Goal: Ask a question: Seek information or help from site administrators or community

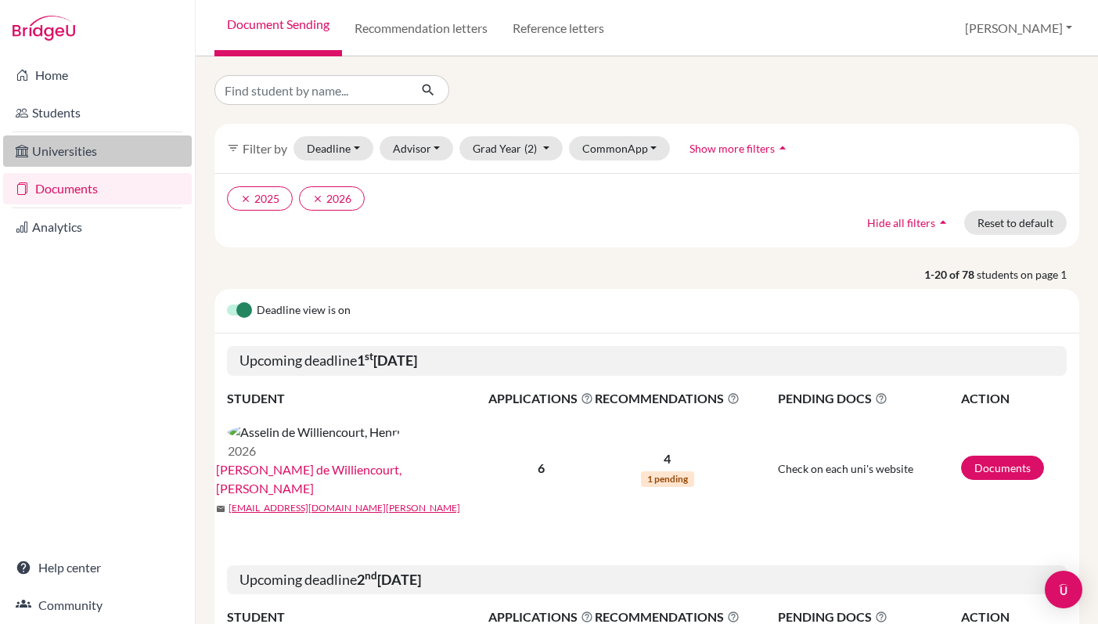
click at [76, 160] on link "Universities" at bounding box center [97, 150] width 189 height 31
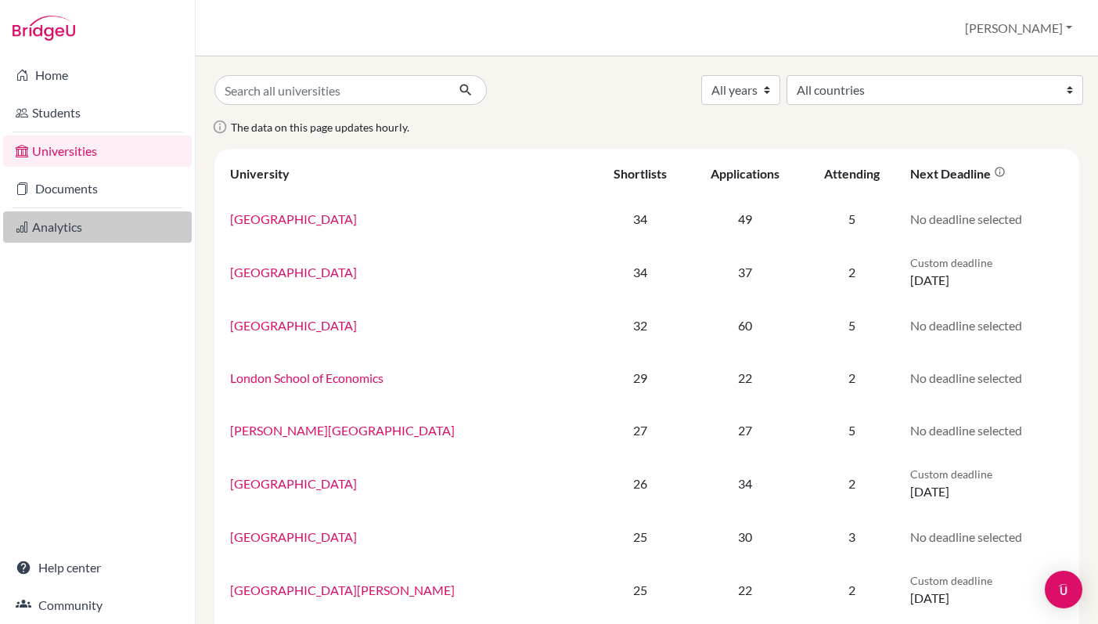
click at [77, 226] on link "Analytics" at bounding box center [97, 226] width 189 height 31
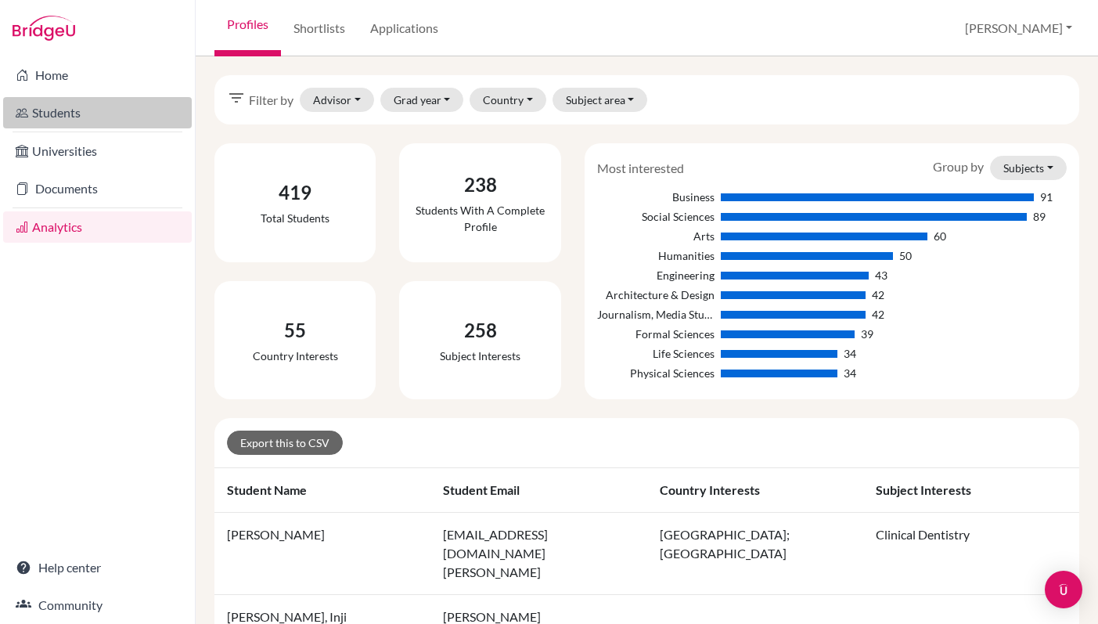
click at [64, 117] on link "Students" at bounding box center [97, 112] width 189 height 31
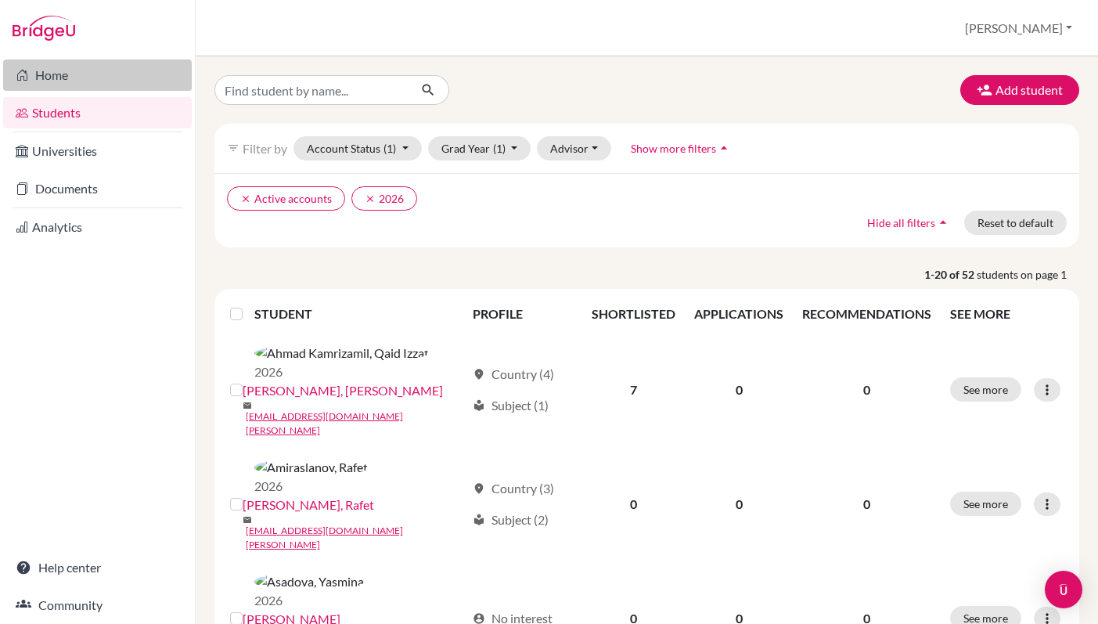
click at [60, 85] on link "Home" at bounding box center [97, 75] width 189 height 31
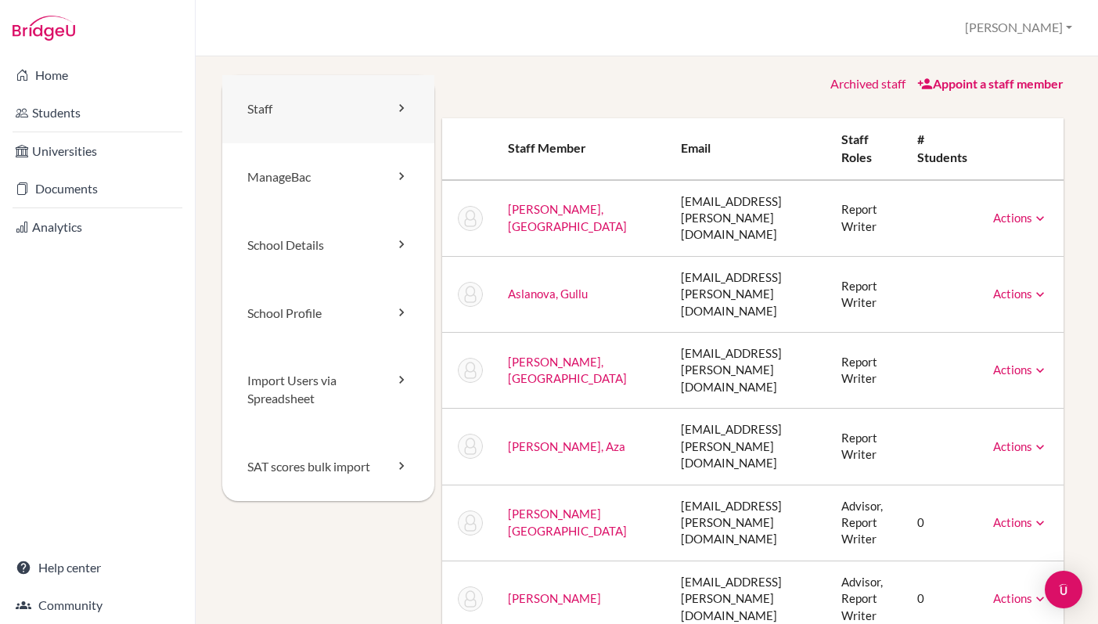
click at [348, 126] on link "Staff" at bounding box center [328, 109] width 212 height 68
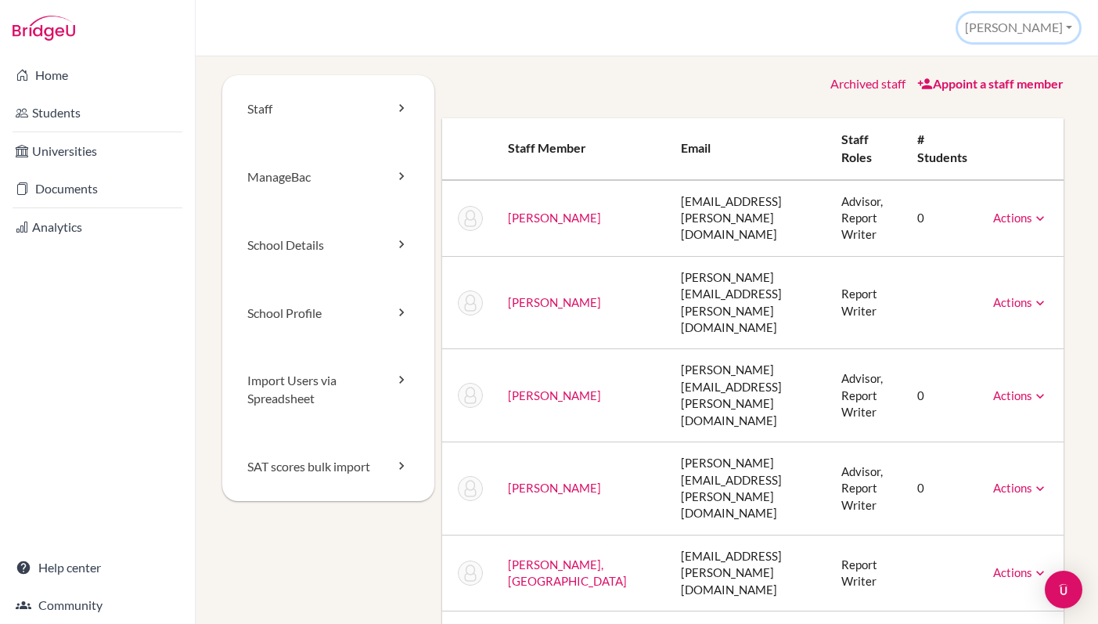
click at [1065, 26] on button "[PERSON_NAME]" at bounding box center [1018, 27] width 121 height 29
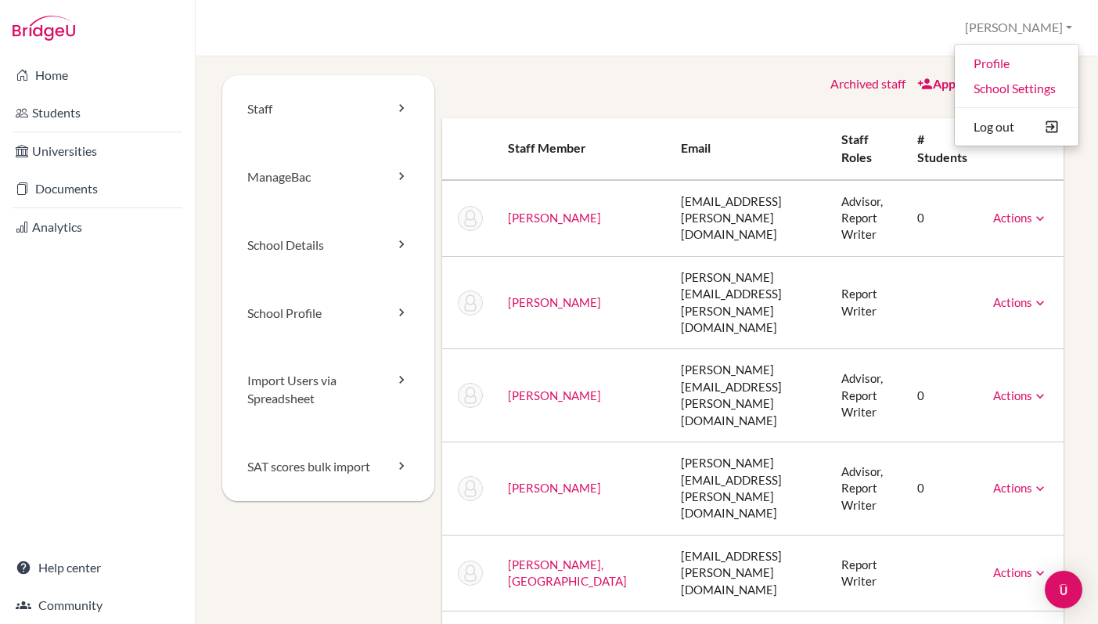
click at [750, 83] on div "Archived staff Appoint a staff member" at bounding box center [753, 84] width 622 height 18
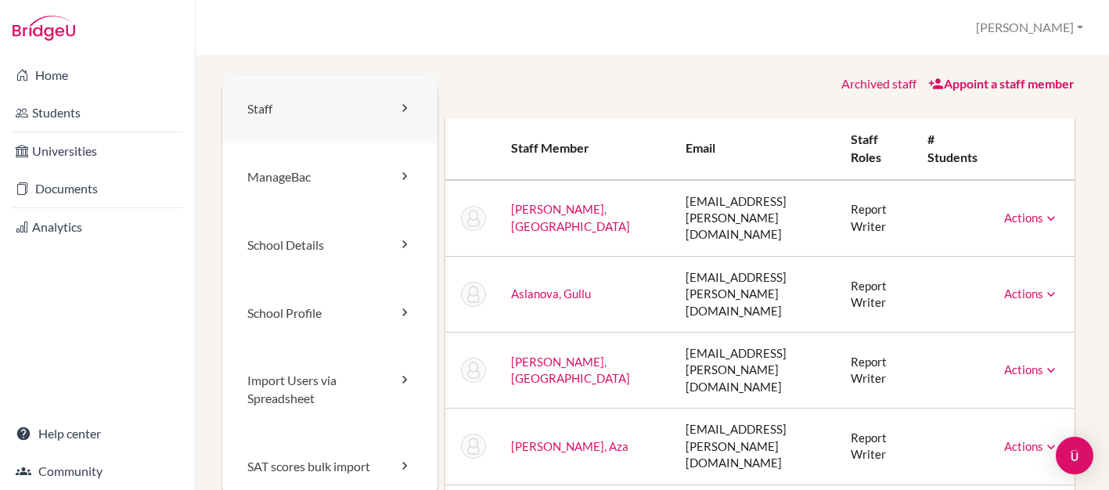
click at [367, 128] on link "Staff" at bounding box center [329, 109] width 215 height 68
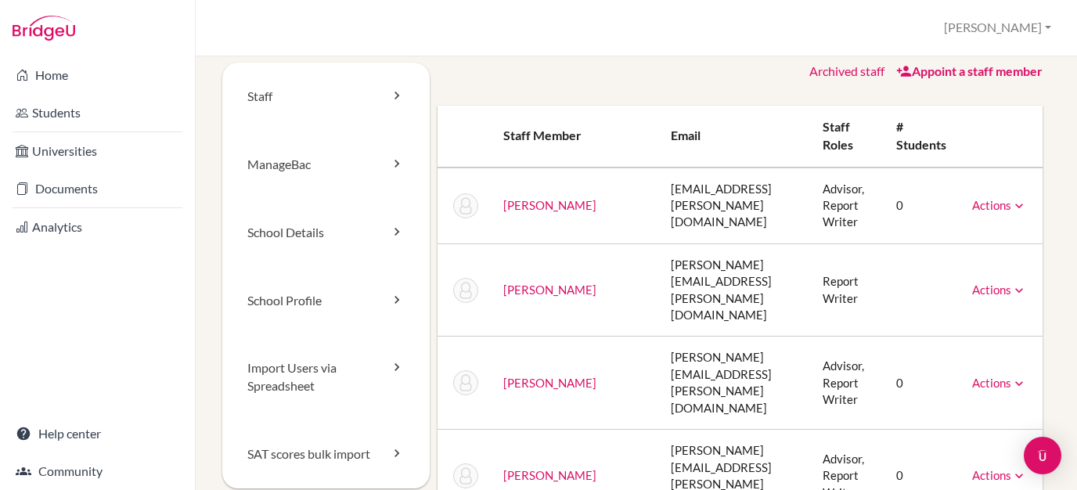
scroll to position [11, 0]
click at [334, 106] on link "Staff" at bounding box center [325, 98] width 207 height 68
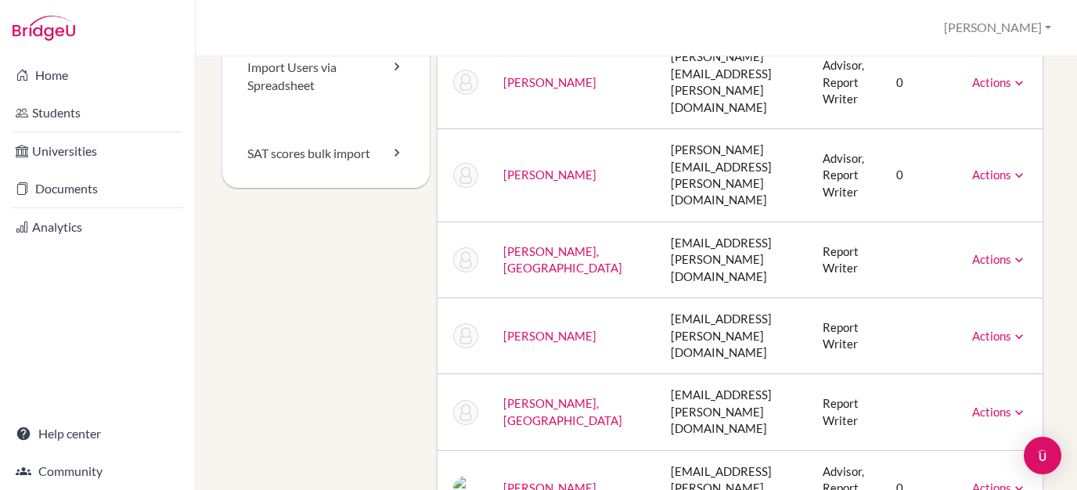
scroll to position [316, 0]
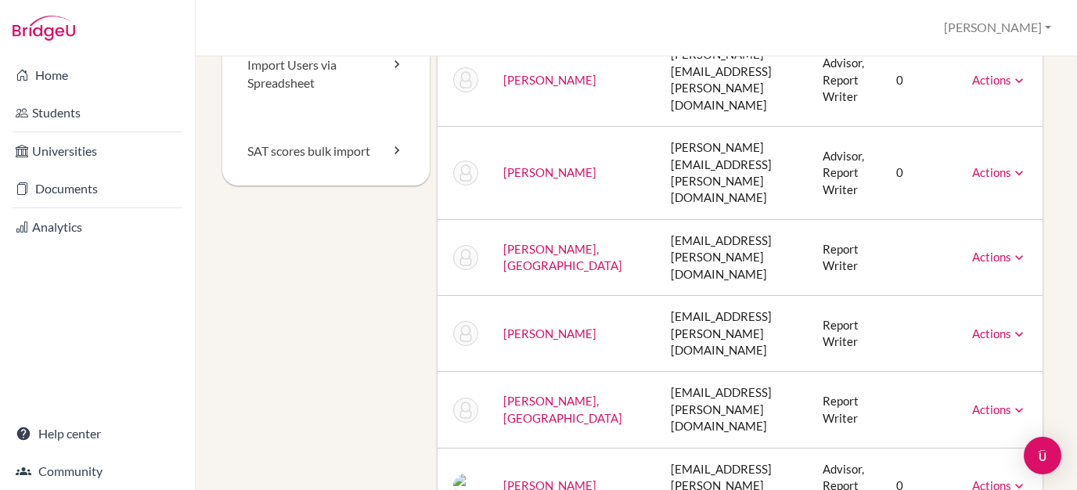
click at [1014, 326] on icon at bounding box center [1020, 334] width 16 height 16
click at [919, 296] on td at bounding box center [922, 334] width 76 height 76
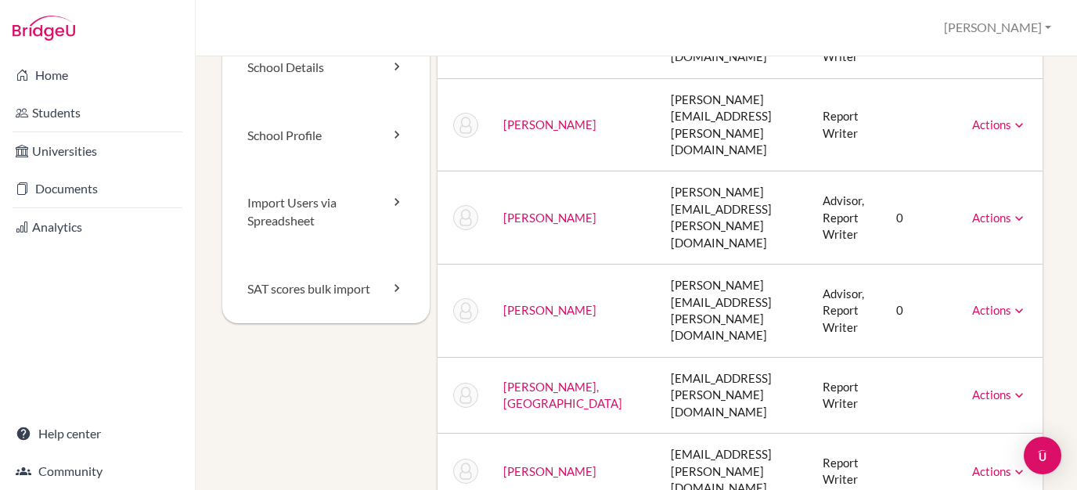
scroll to position [0, 0]
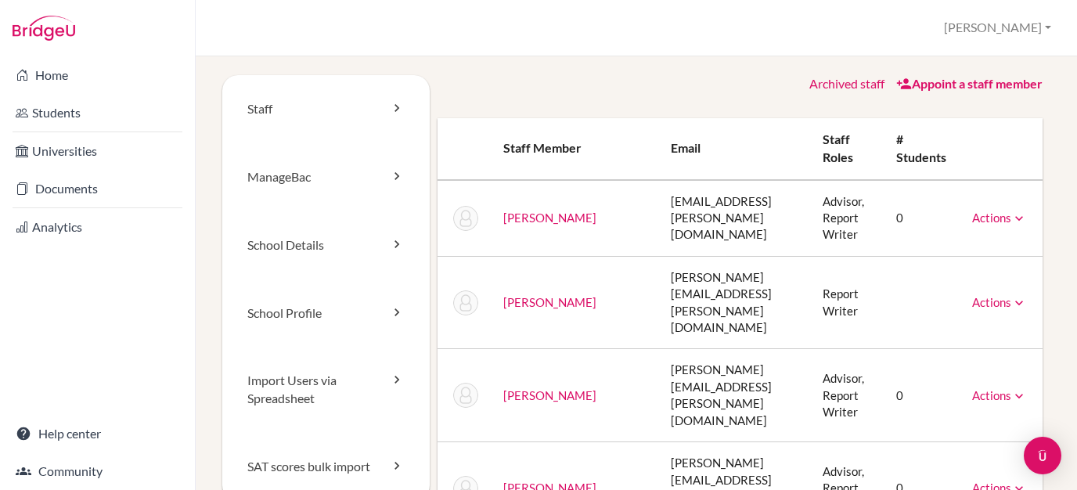
click at [855, 86] on link "Archived staff" at bounding box center [847, 83] width 75 height 15
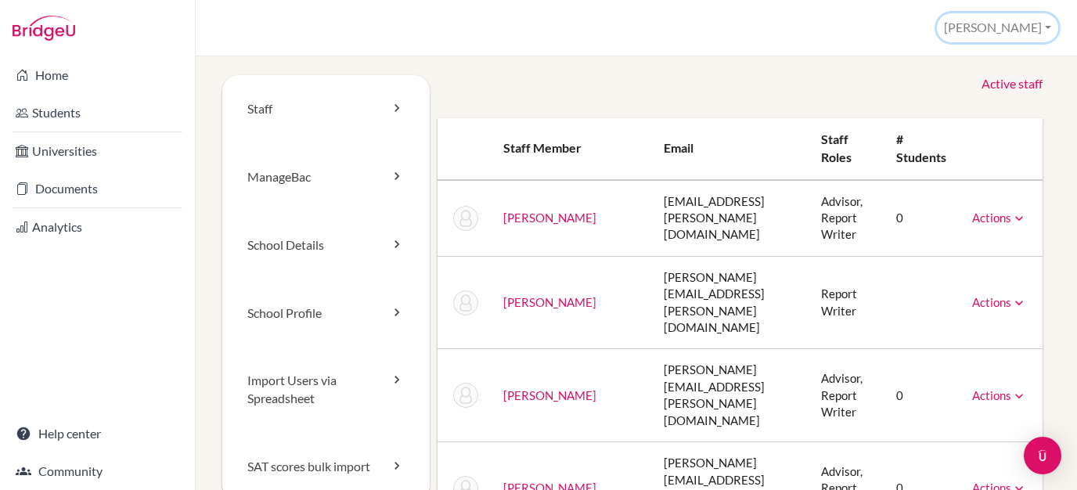
click at [1027, 31] on button "[PERSON_NAME]" at bounding box center [997, 27] width 121 height 29
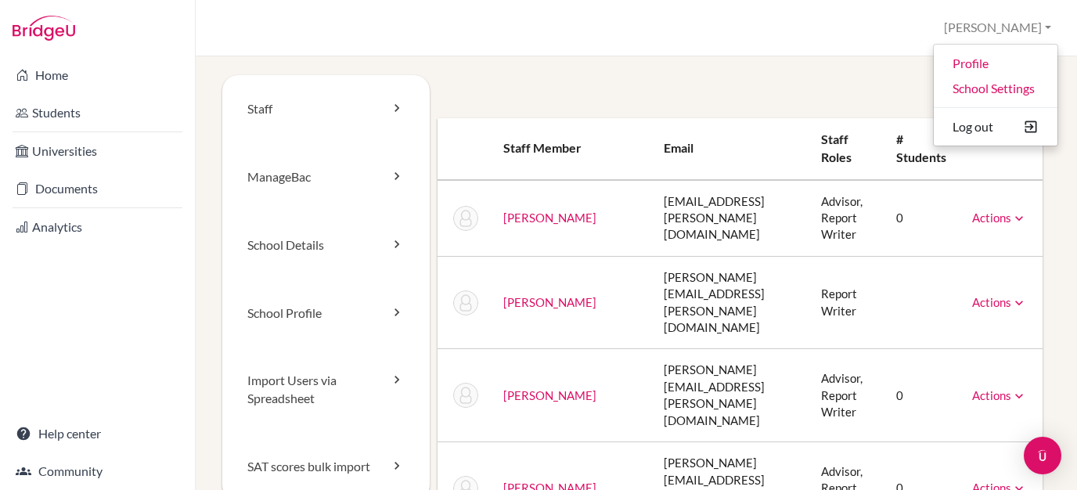
click at [853, 85] on div "Active staff" at bounding box center [741, 84] width 606 height 18
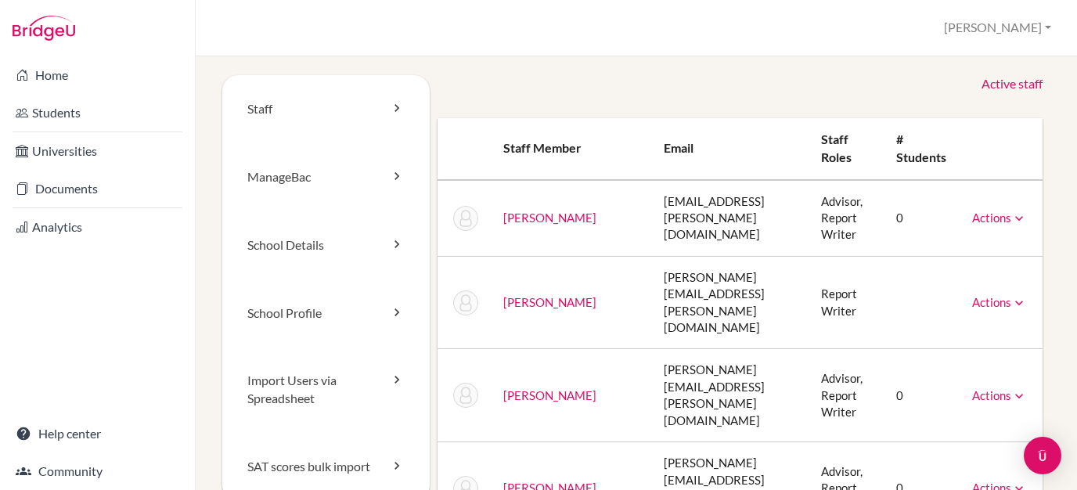
click at [1017, 87] on link "Active staff" at bounding box center [1012, 84] width 61 height 18
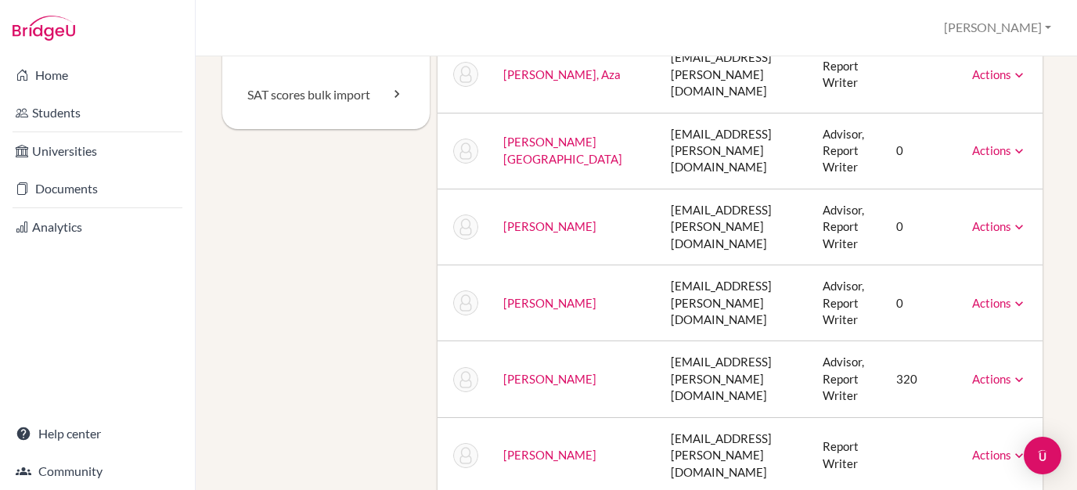
scroll to position [411, 0]
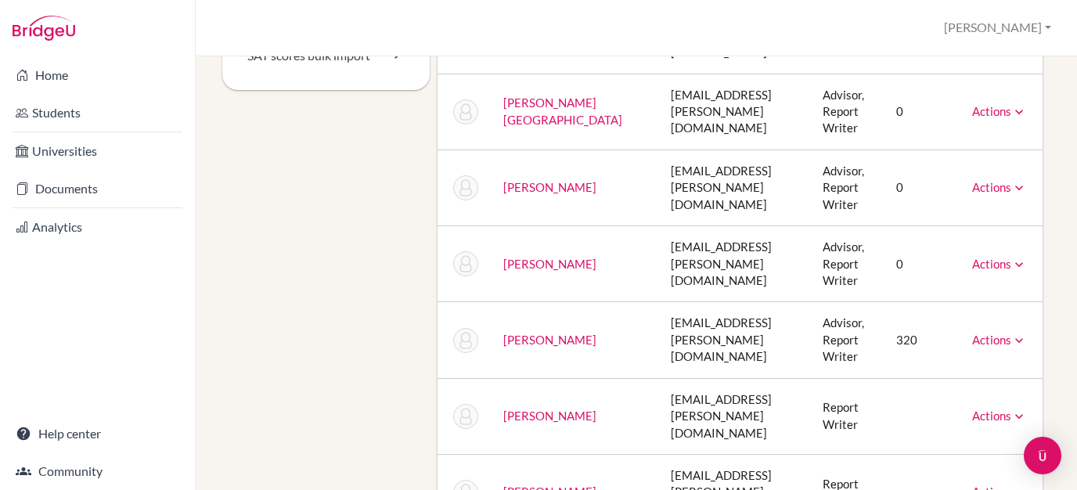
click at [1009, 257] on link "Actions" at bounding box center [999, 264] width 55 height 14
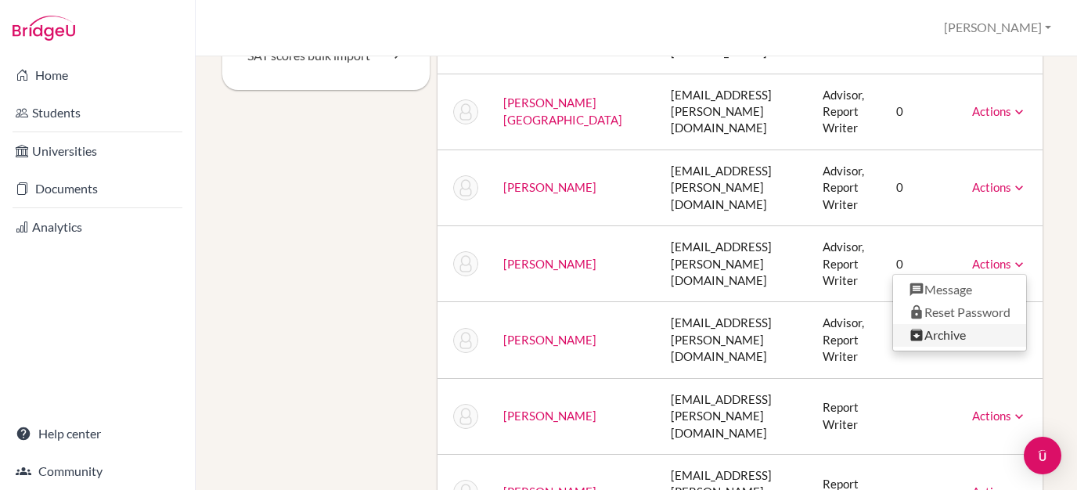
click at [950, 324] on link "Archive" at bounding box center [959, 335] width 133 height 23
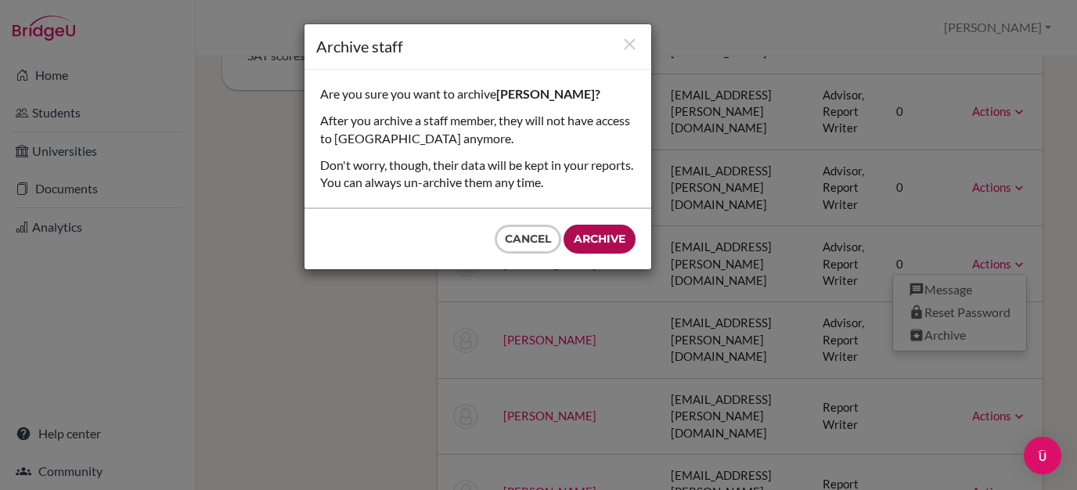
click at [606, 238] on input "Archive" at bounding box center [600, 239] width 72 height 29
type input "Archive"
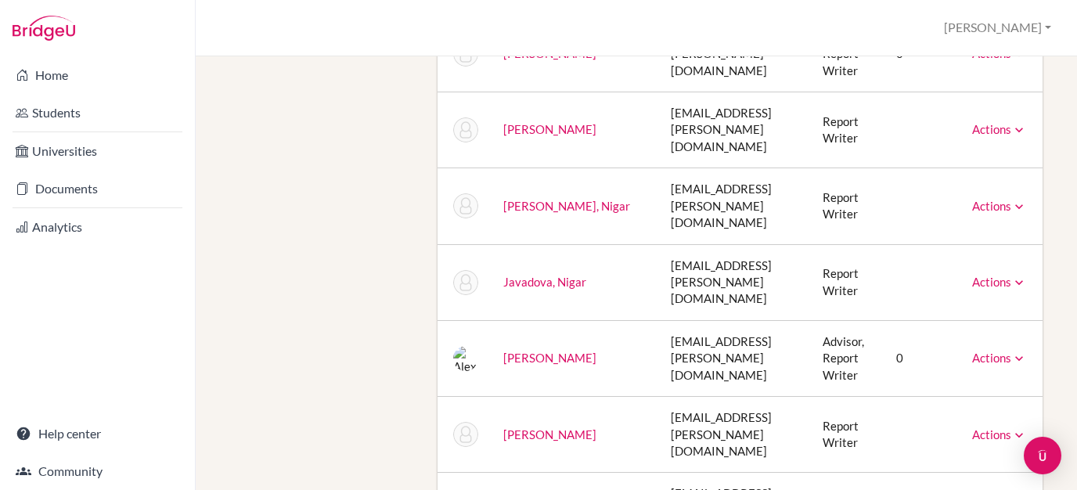
scroll to position [1418, 0]
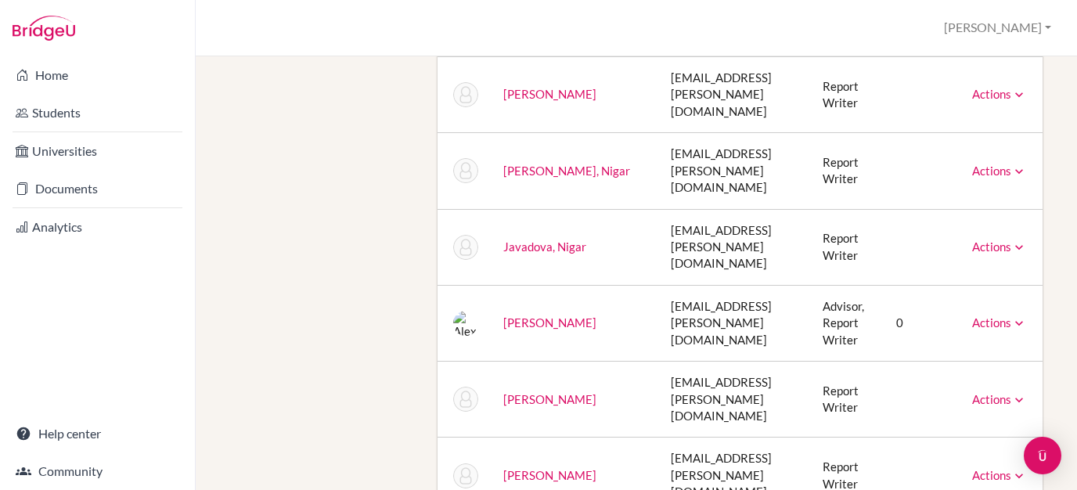
click at [1019, 316] on icon at bounding box center [1020, 324] width 16 height 16
click at [528, 285] on td "[PERSON_NAME]" at bounding box center [575, 323] width 168 height 76
click at [1013, 392] on icon at bounding box center [1020, 400] width 16 height 16
click at [943, 460] on link "Archive" at bounding box center [959, 471] width 133 height 23
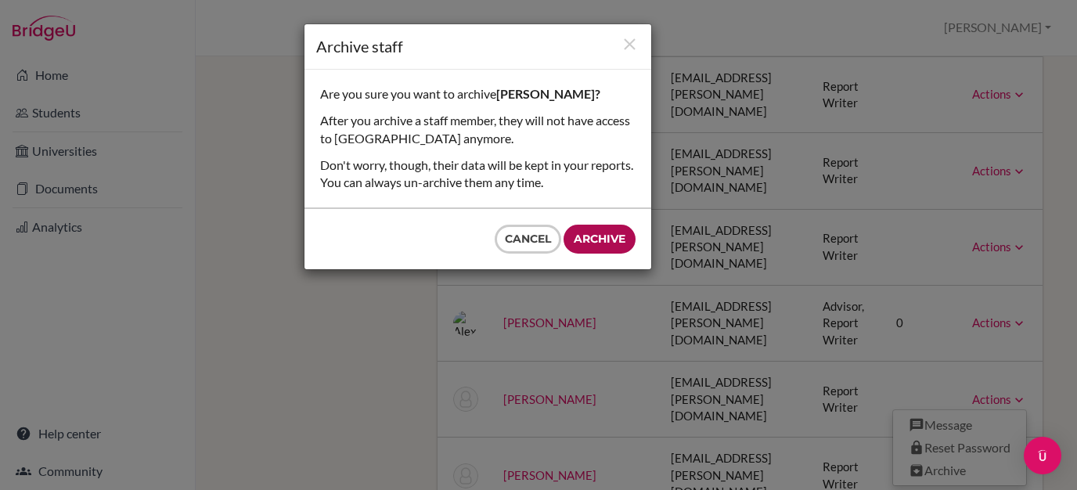
click at [617, 242] on input "Archive" at bounding box center [600, 239] width 72 height 29
type input "Archive"
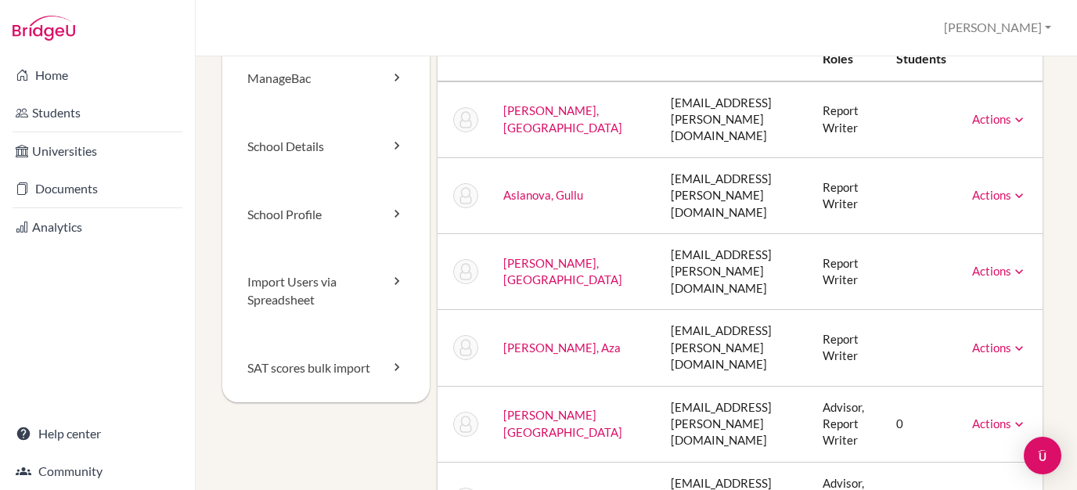
scroll to position [0, 0]
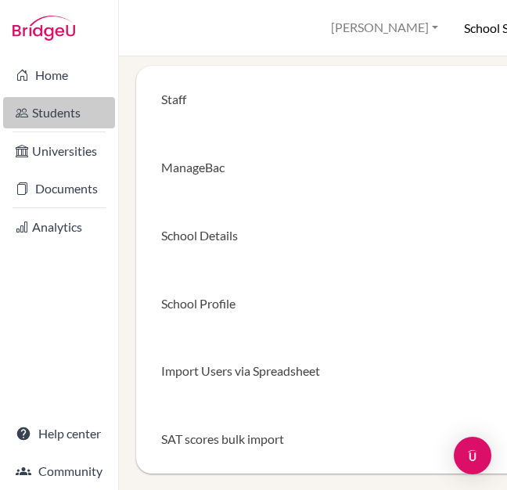
click at [61, 108] on link "Students" at bounding box center [59, 112] width 112 height 31
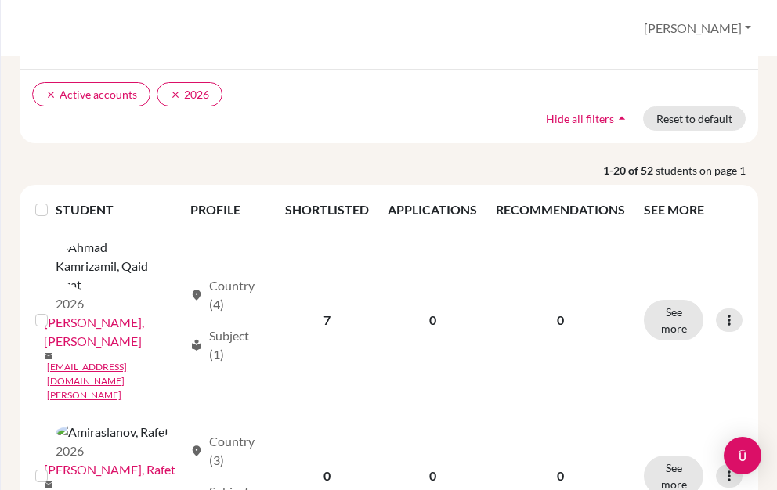
scroll to position [88, 0]
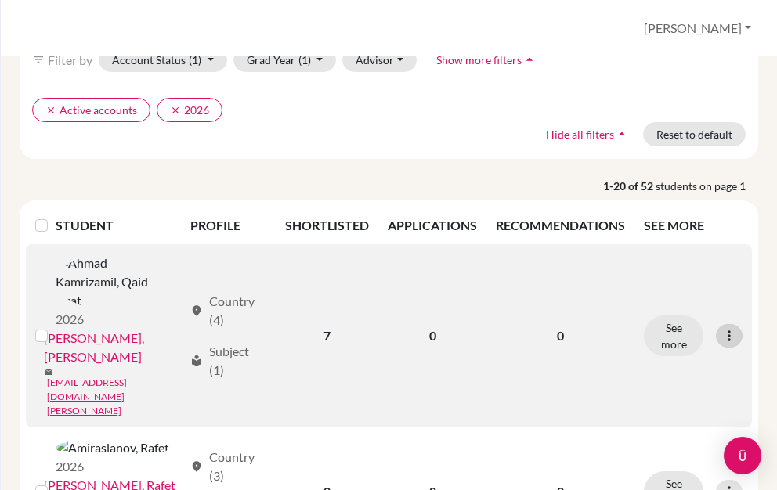
click at [507, 328] on icon at bounding box center [729, 336] width 16 height 16
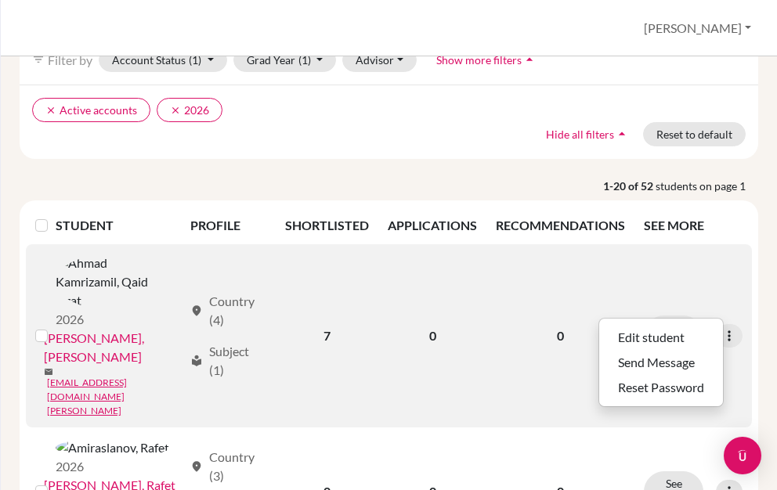
click at [507, 267] on td "0" at bounding box center [560, 335] width 148 height 183
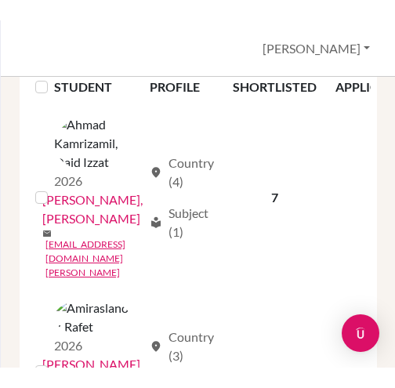
scroll to position [278, 0]
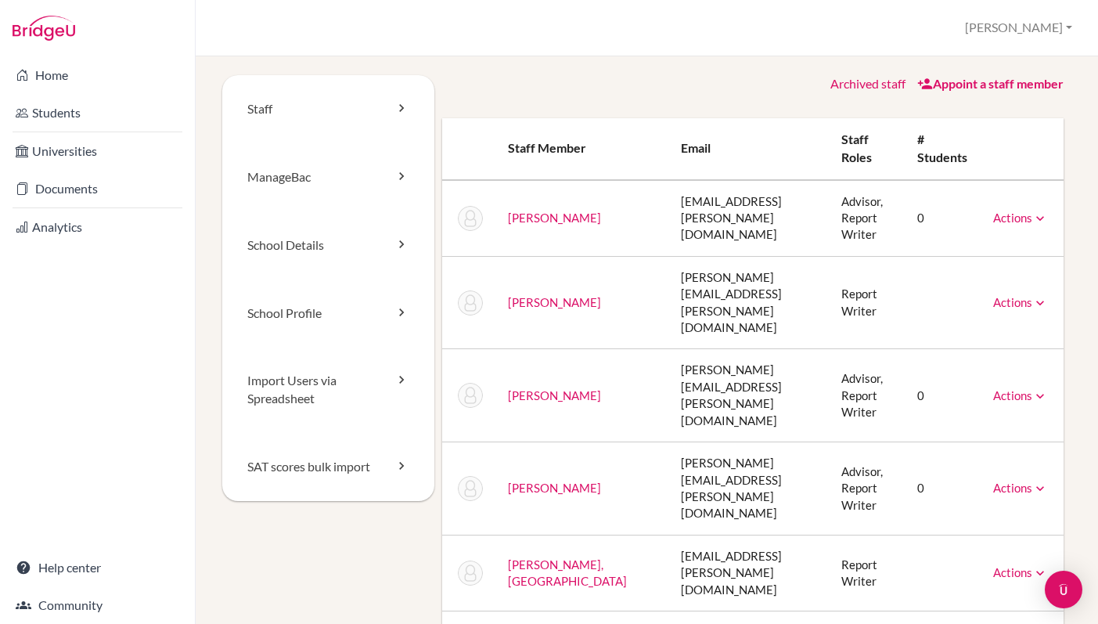
click at [875, 85] on link "Archived staff" at bounding box center [868, 83] width 75 height 15
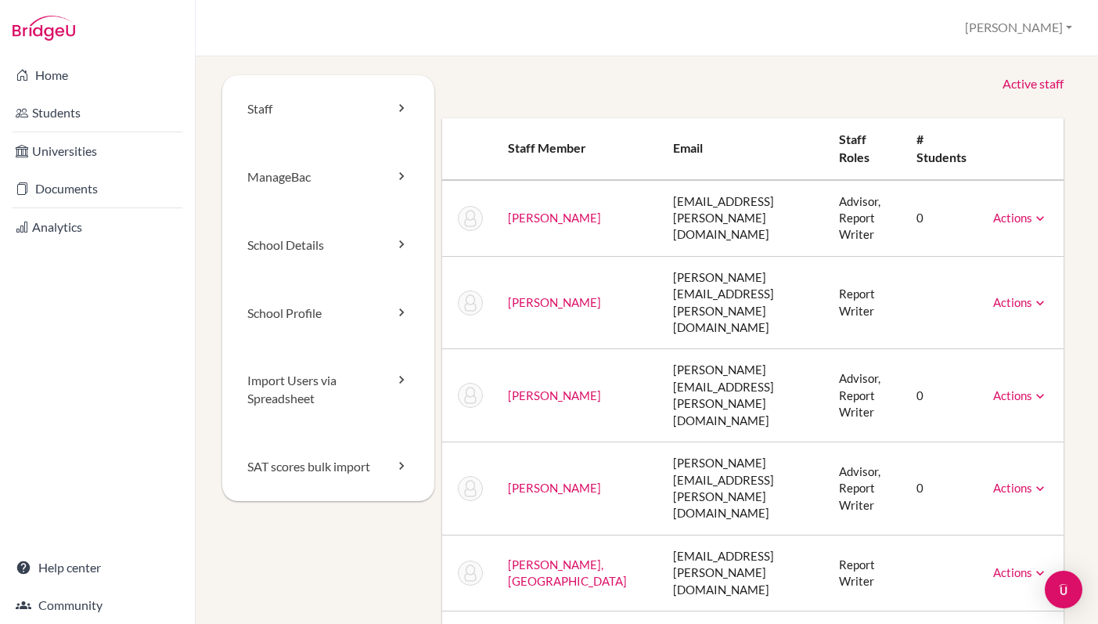
click at [1037, 82] on link "Active staff" at bounding box center [1033, 84] width 61 height 18
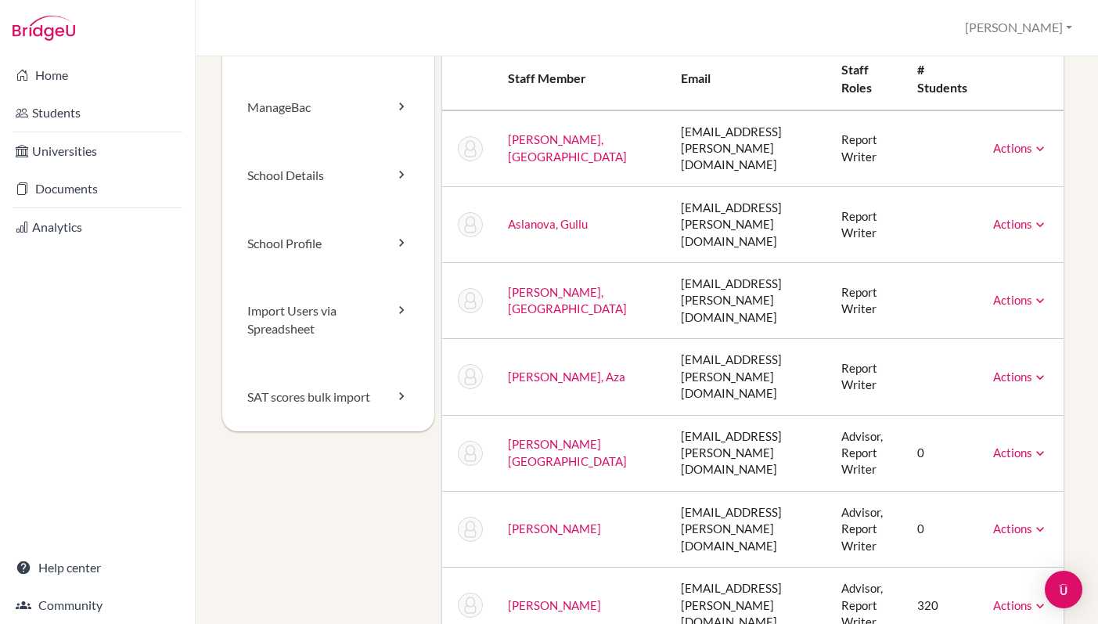
scroll to position [74, 0]
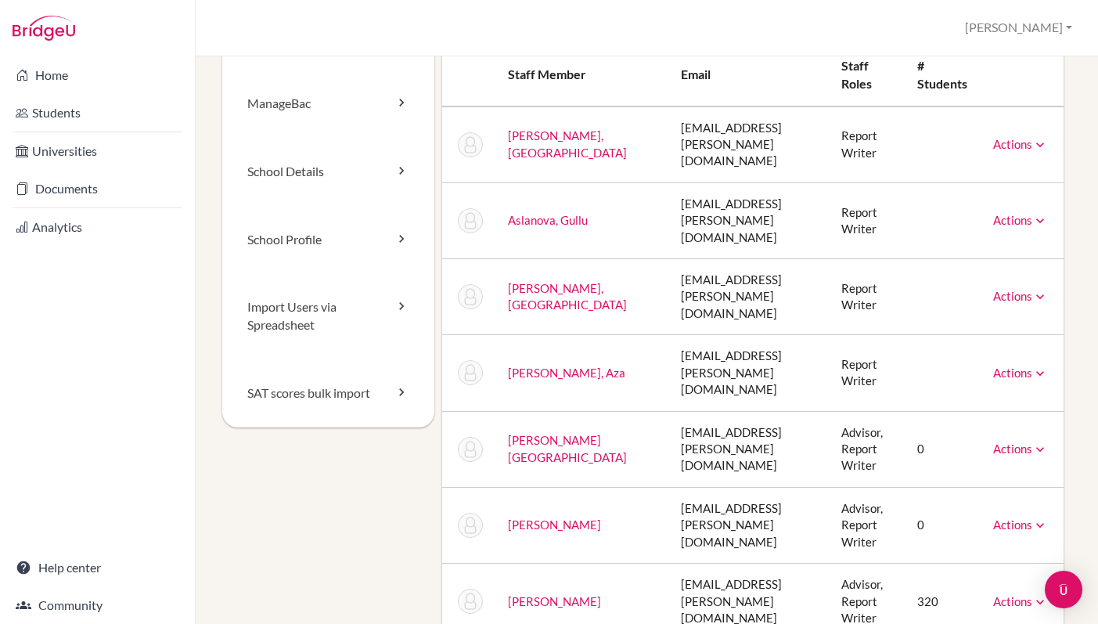
click at [1040, 289] on icon at bounding box center [1041, 297] width 16 height 16
click at [979, 357] on link "Archive" at bounding box center [980, 368] width 133 height 23
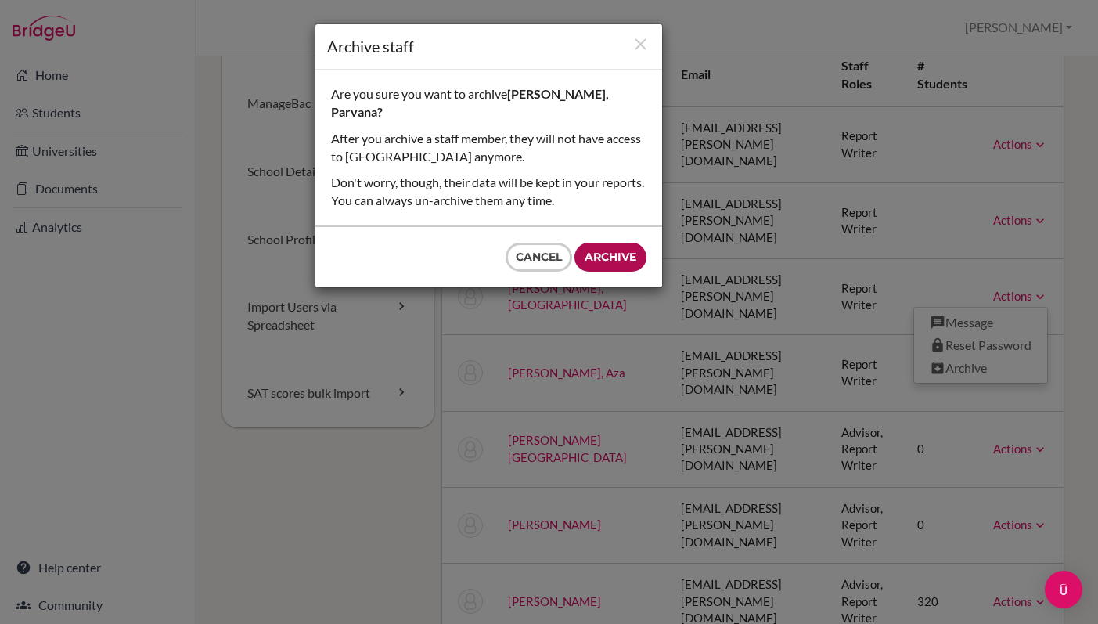
click at [605, 243] on input "Archive" at bounding box center [611, 257] width 72 height 29
type input "Archive"
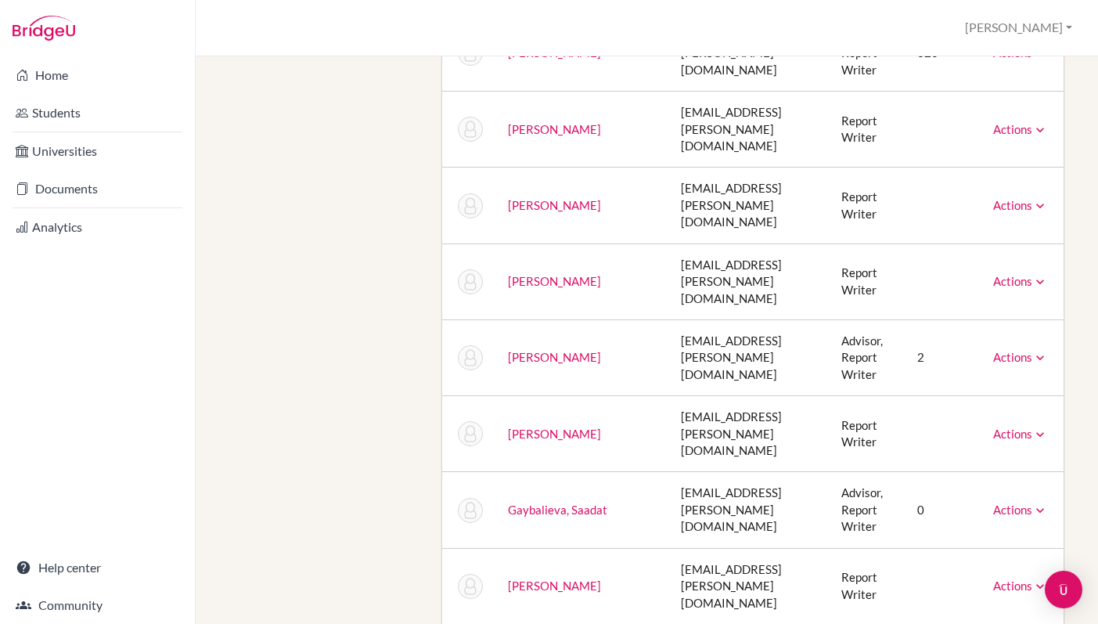
scroll to position [553, 0]
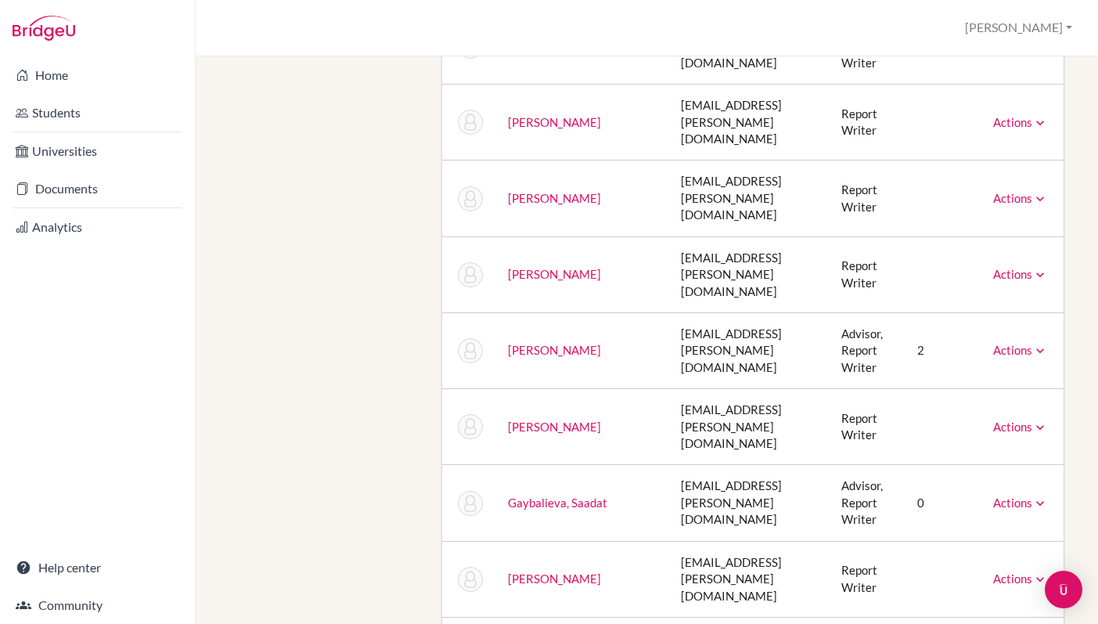
click at [1042, 343] on icon at bounding box center [1041, 351] width 16 height 16
click at [982, 410] on link "Archive" at bounding box center [980, 421] width 133 height 23
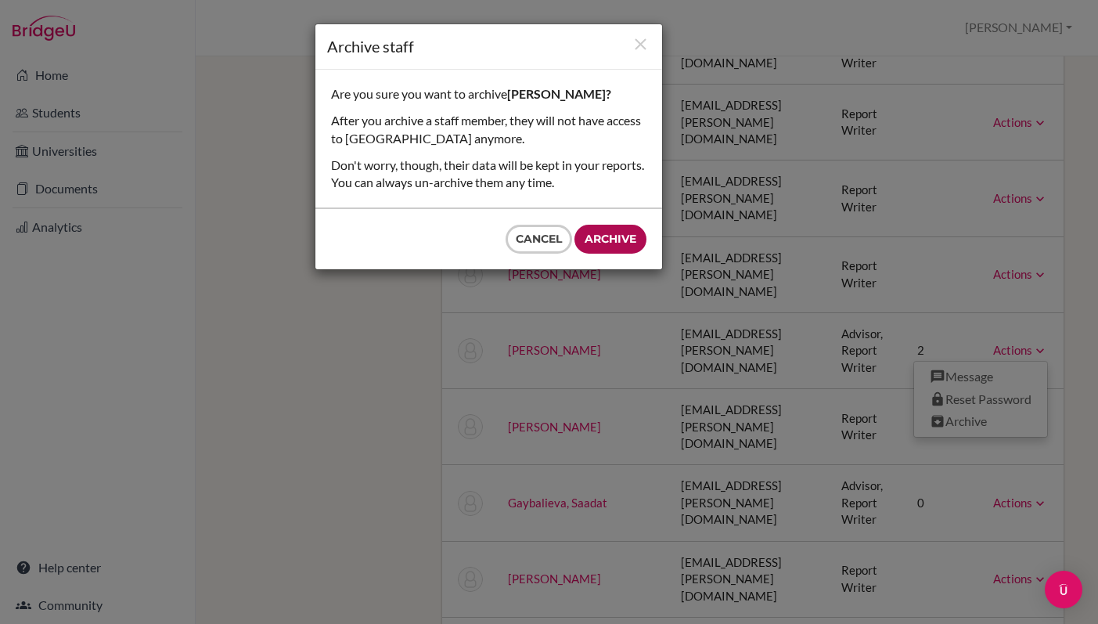
click at [620, 241] on input "Archive" at bounding box center [611, 239] width 72 height 29
type input "Archive"
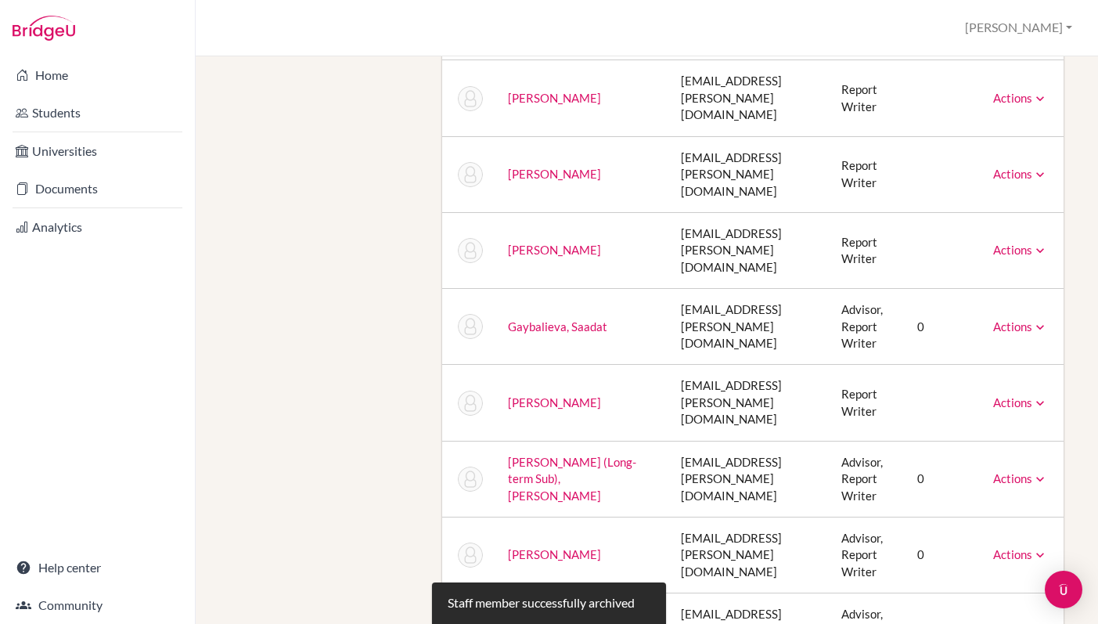
scroll to position [676, 0]
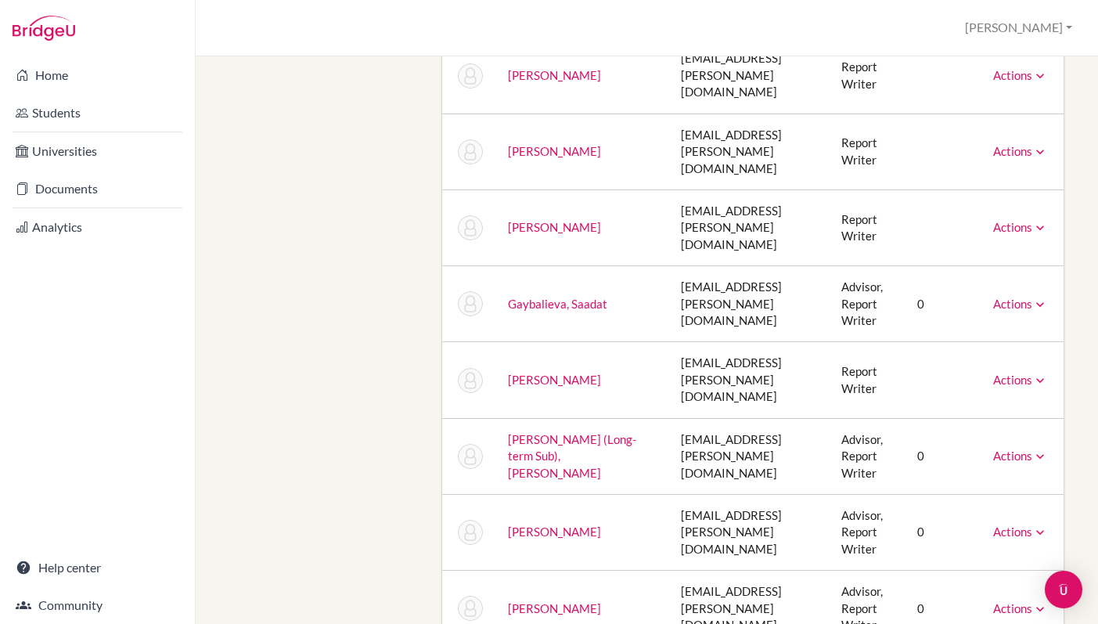
click at [1032, 449] on link "Actions" at bounding box center [1021, 456] width 55 height 14
click at [969, 516] on link "Archive" at bounding box center [980, 527] width 133 height 23
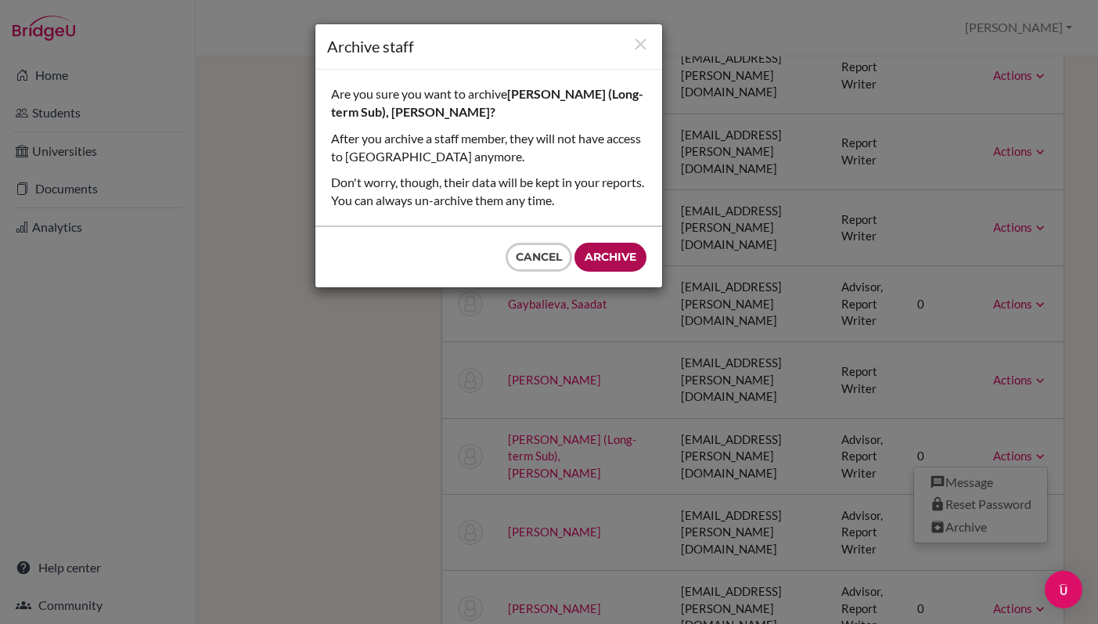
click at [610, 264] on input "Archive" at bounding box center [611, 257] width 72 height 29
type input "Archive"
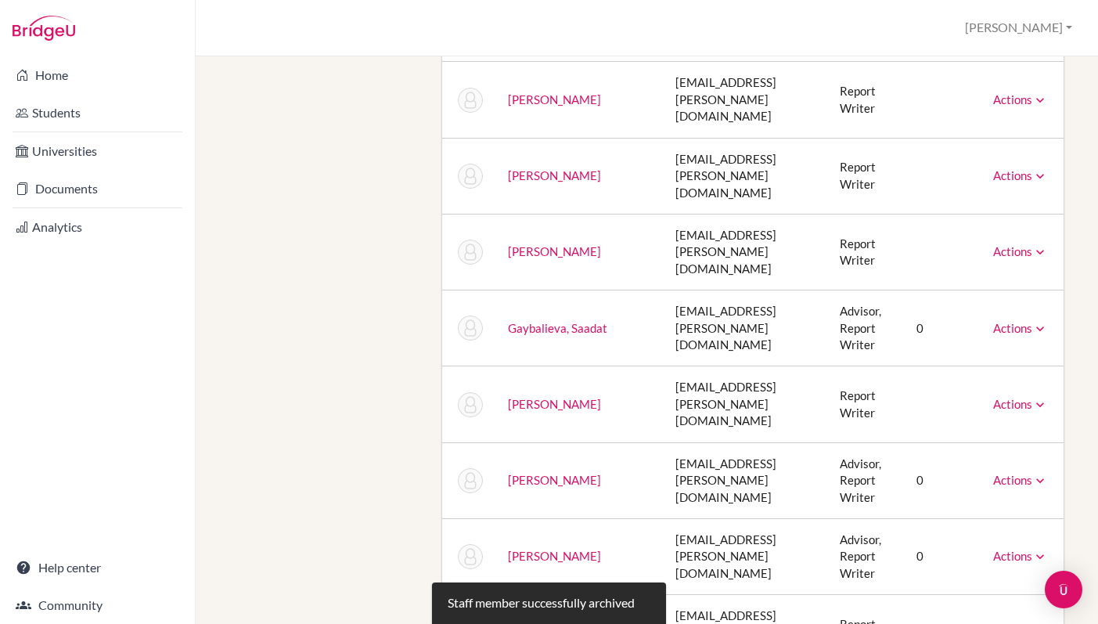
scroll to position [658, 0]
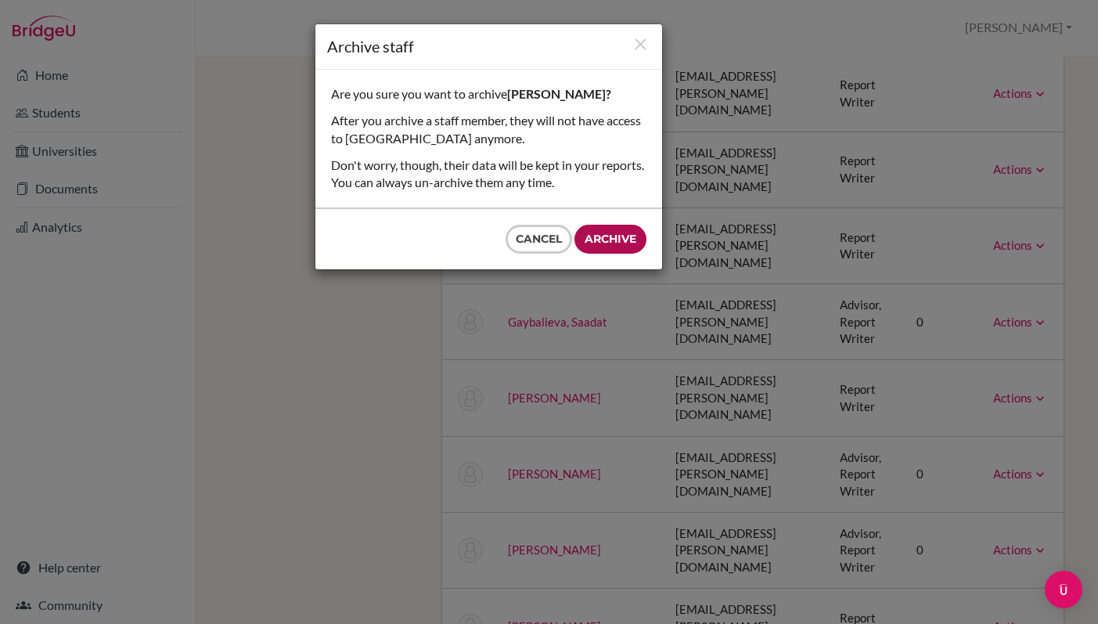
click at [621, 247] on input "Archive" at bounding box center [611, 239] width 72 height 29
type input "Archive"
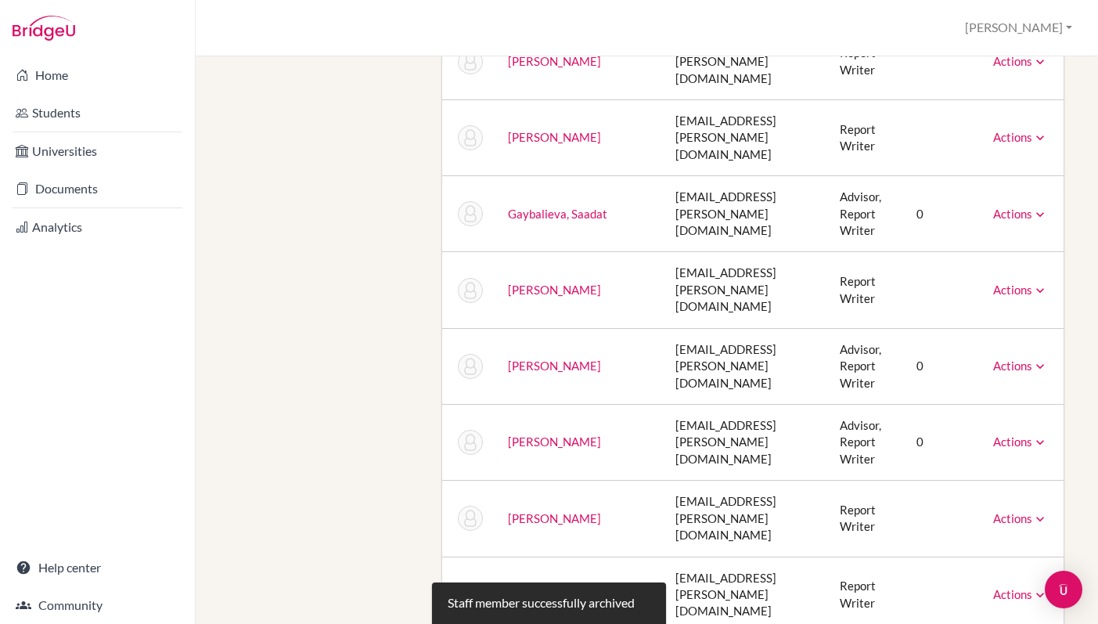
scroll to position [794, 0]
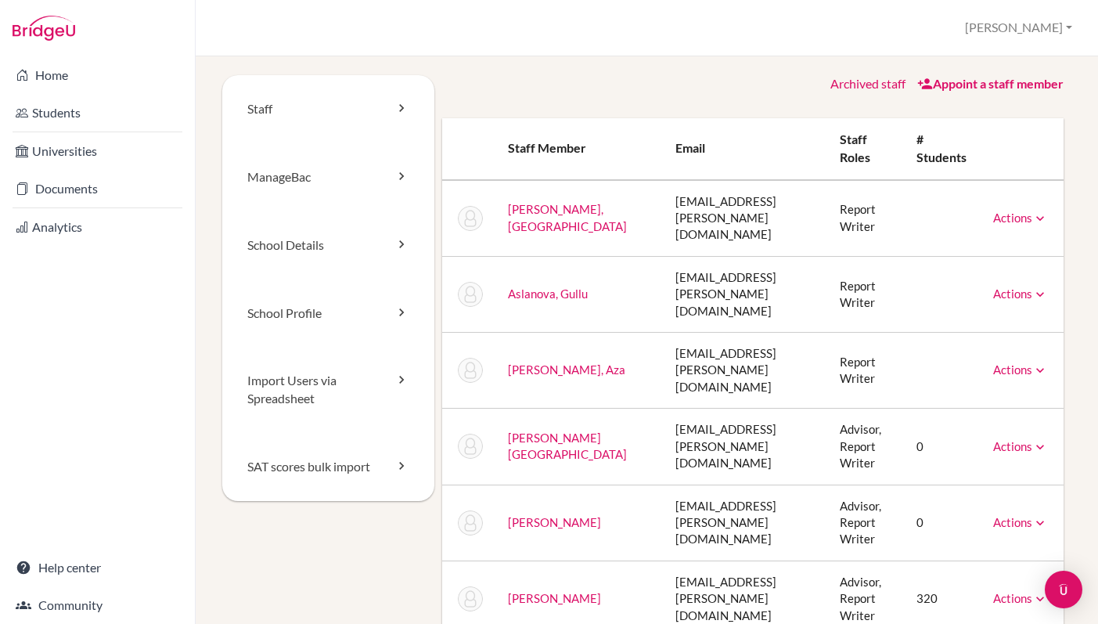
scroll to position [1, 0]
click at [388, 110] on link "Staff" at bounding box center [328, 108] width 212 height 68
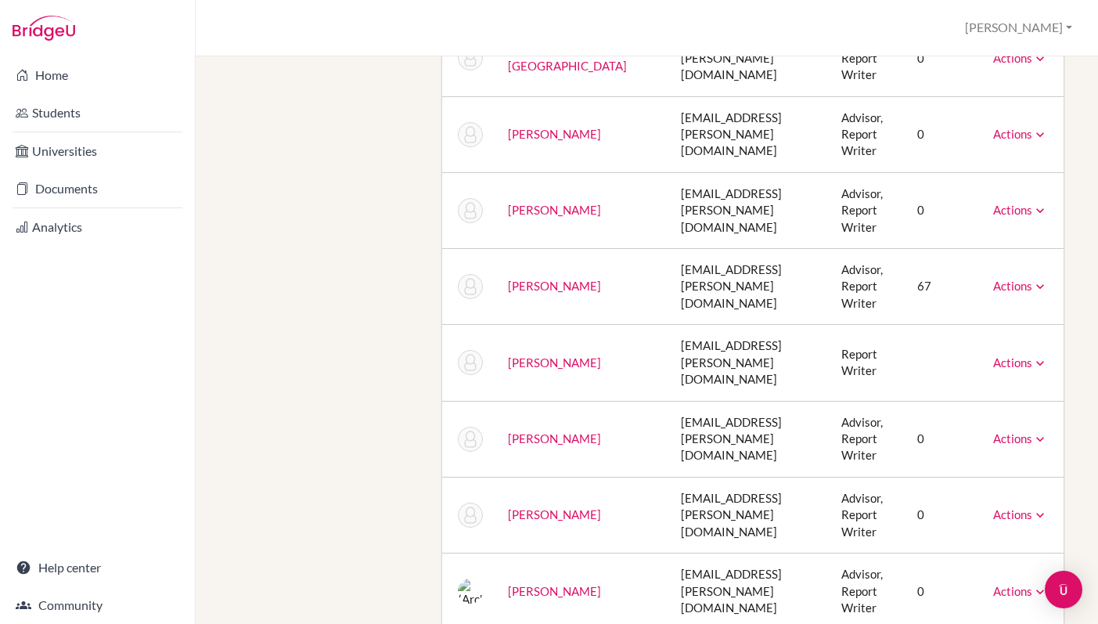
scroll to position [1203, 0]
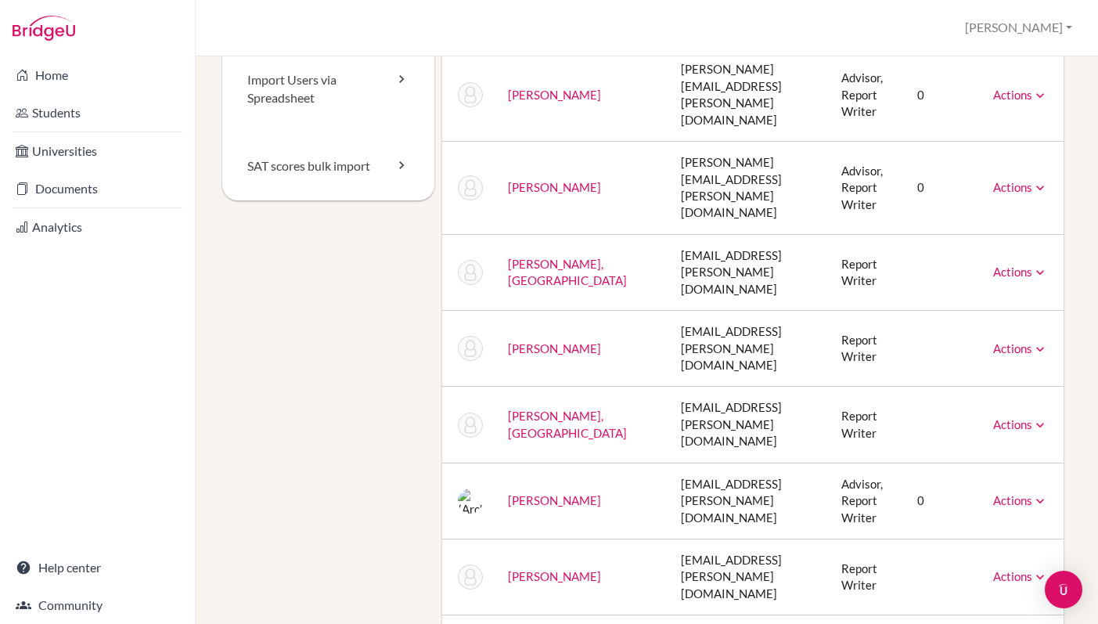
scroll to position [0, 0]
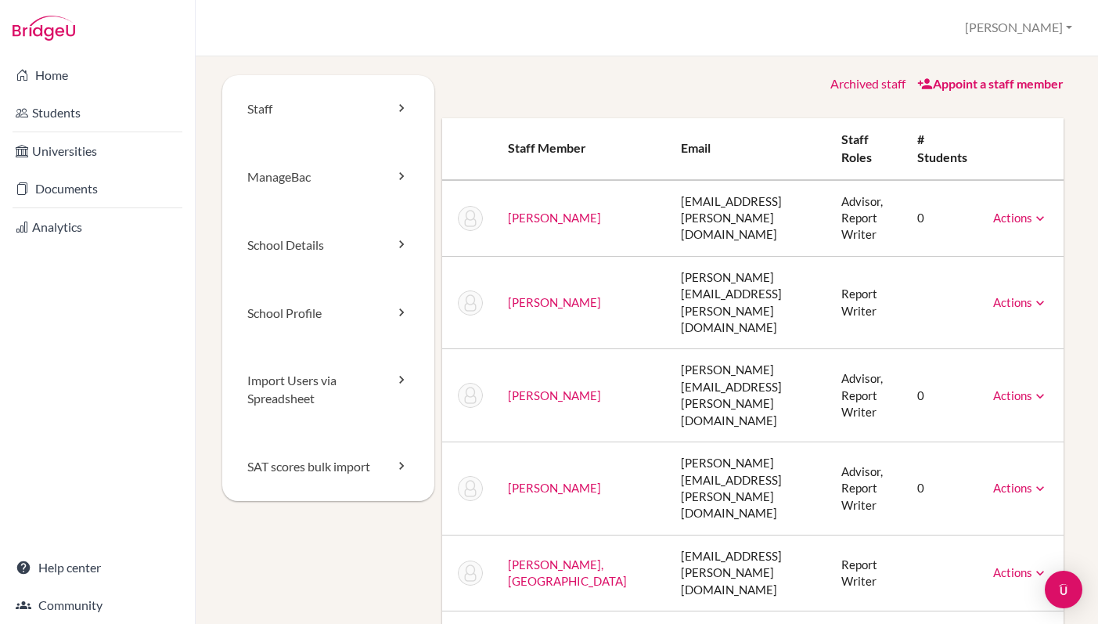
click at [756, 123] on th "Email" at bounding box center [749, 149] width 160 height 62
click at [874, 87] on link "Archived staff" at bounding box center [868, 83] width 75 height 15
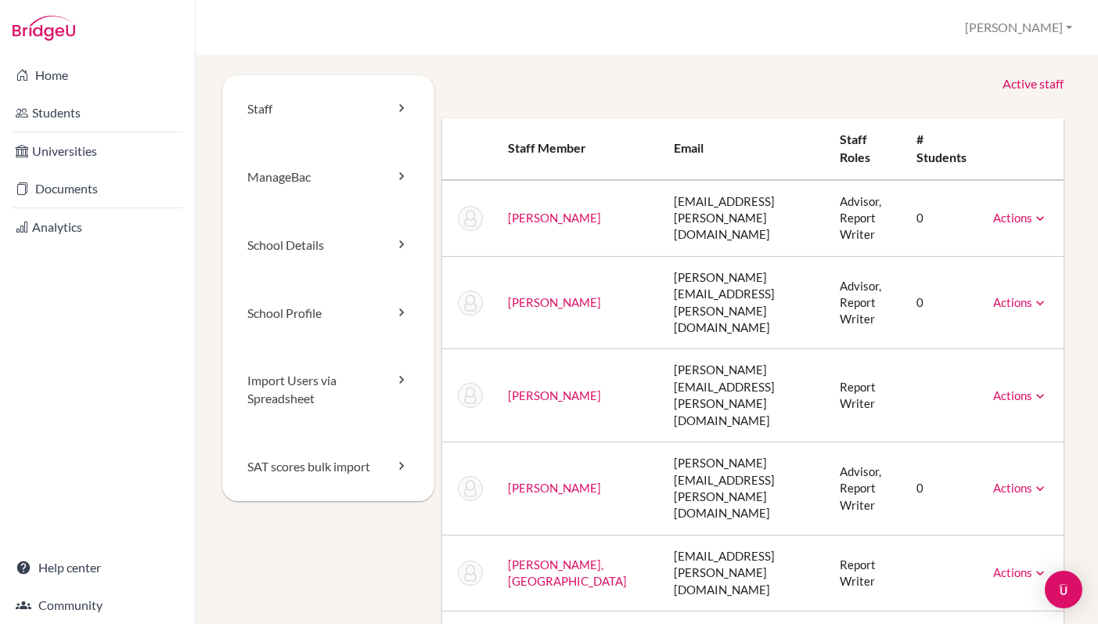
click at [1019, 82] on link "Active staff" at bounding box center [1033, 84] width 61 height 18
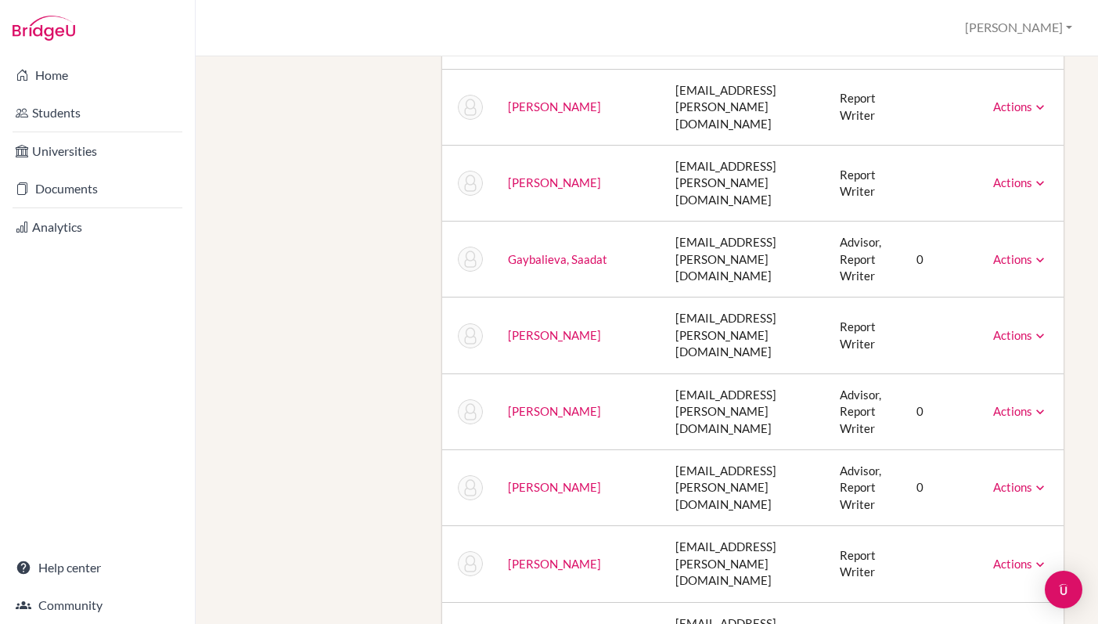
scroll to position [723, 0]
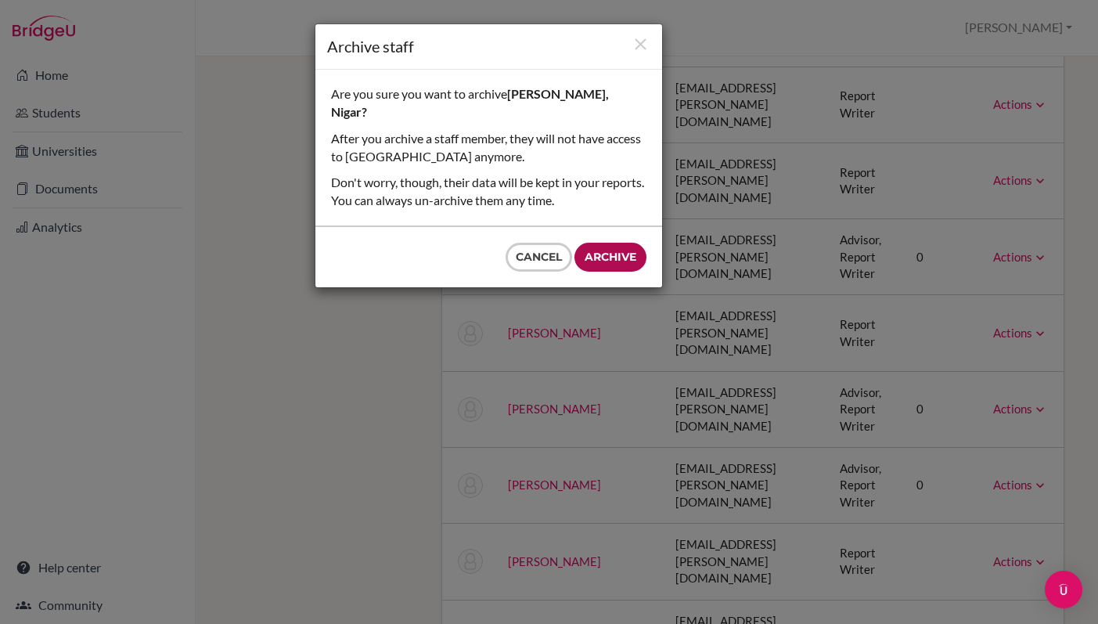
click at [608, 243] on input "Archive" at bounding box center [611, 257] width 72 height 29
type input "Archive"
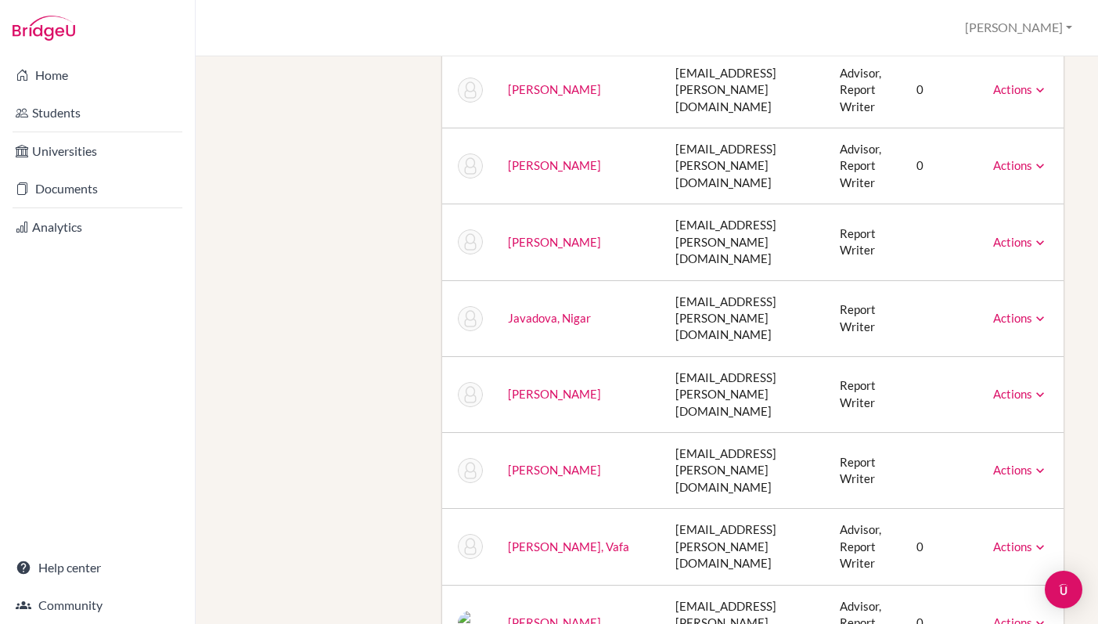
scroll to position [1059, 0]
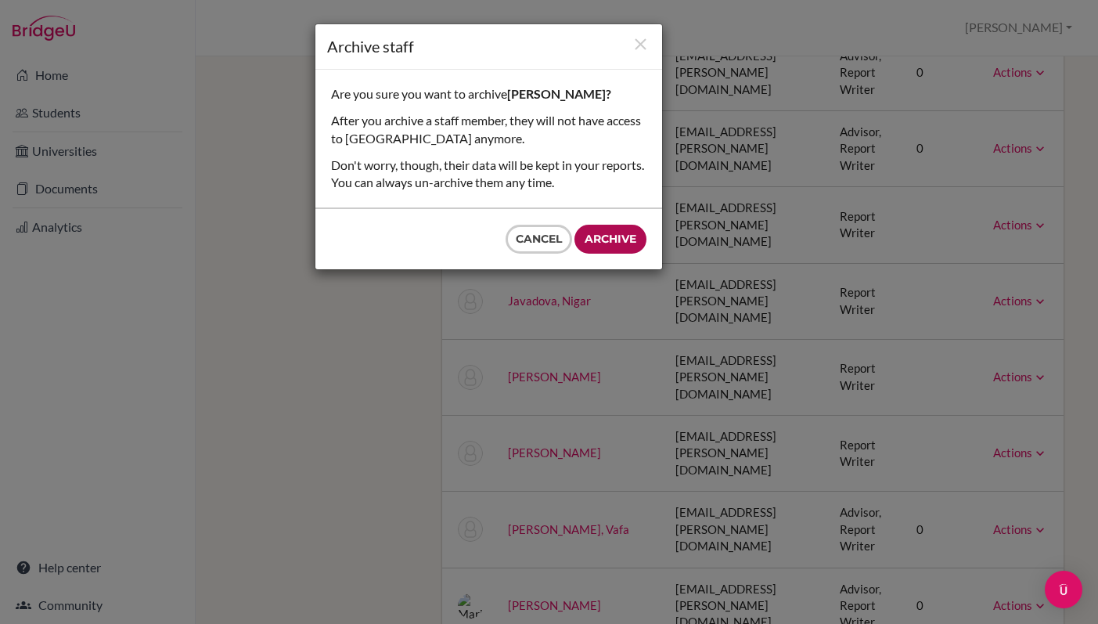
click at [606, 246] on input "Archive" at bounding box center [611, 239] width 72 height 29
type input "Archive"
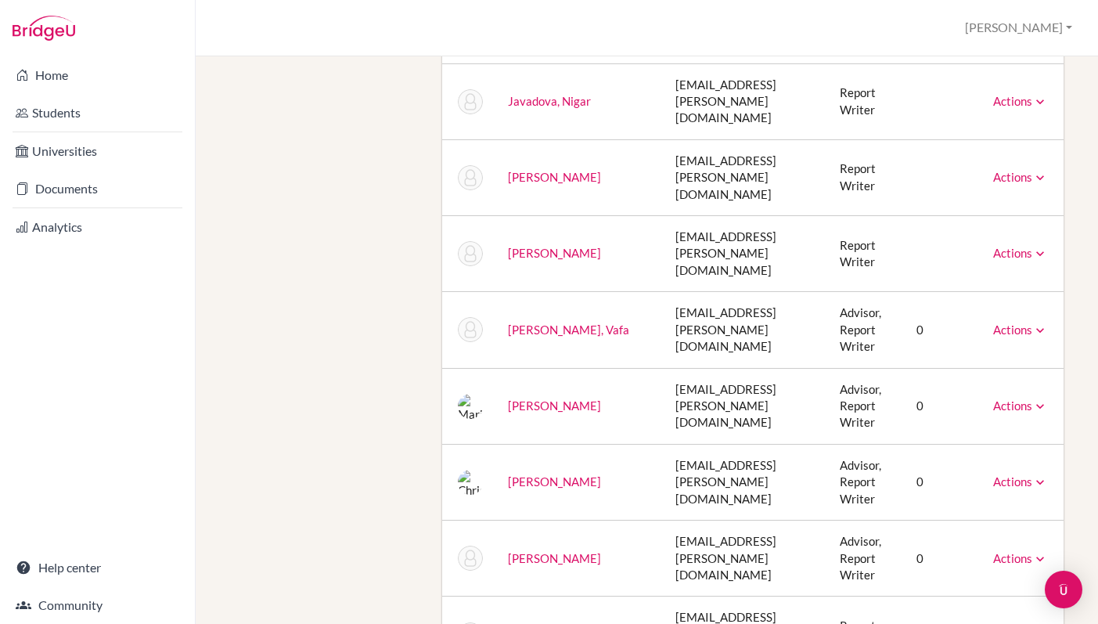
scroll to position [1260, 0]
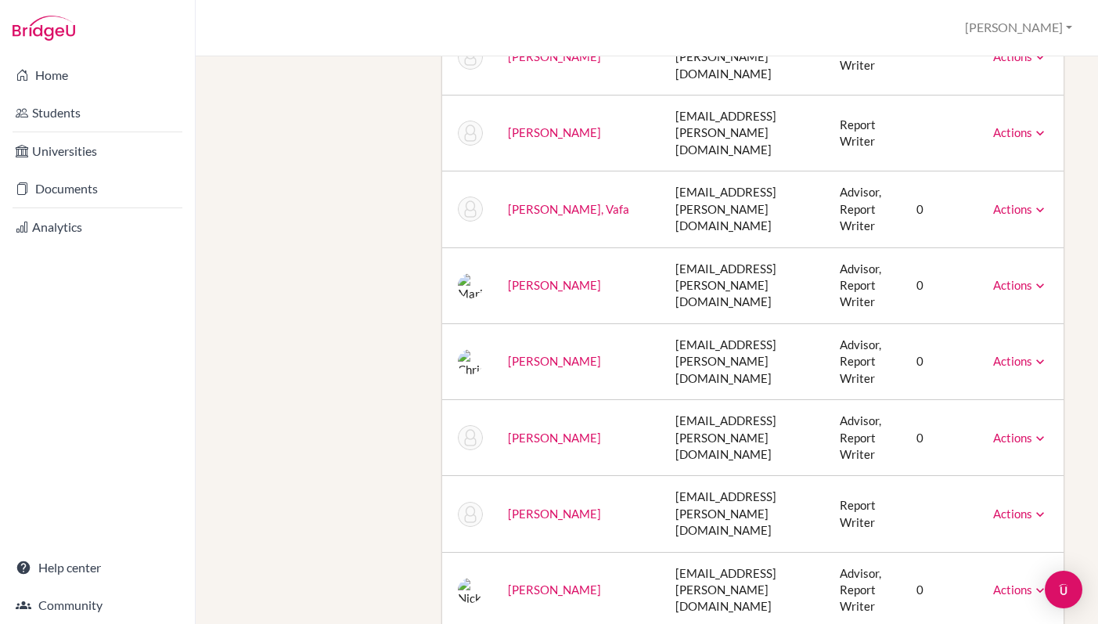
scroll to position [1384, 0]
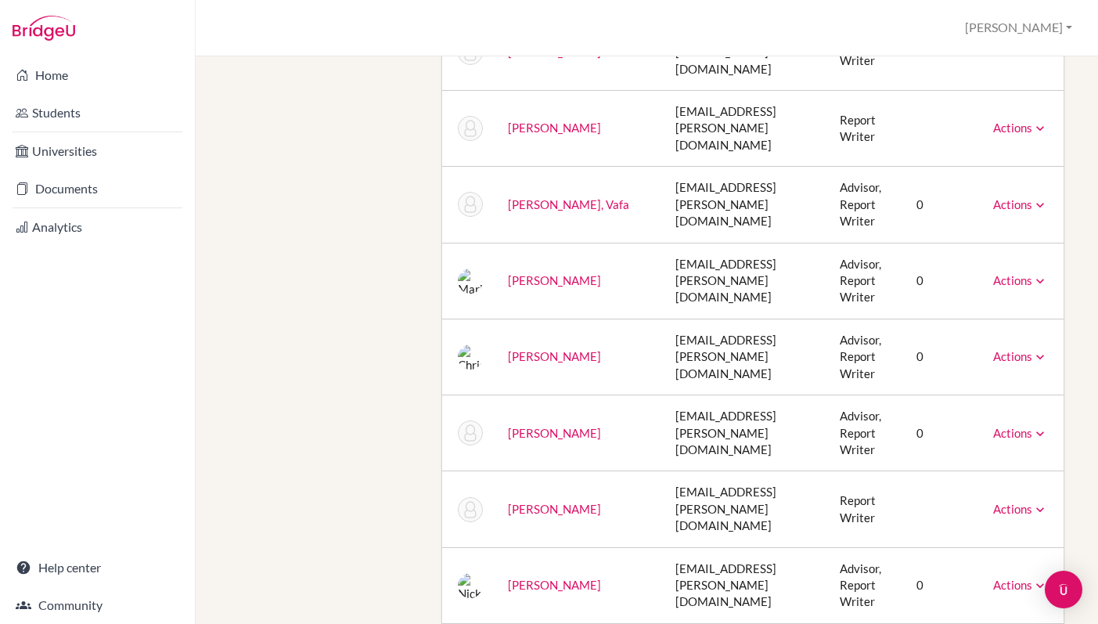
click at [384, 380] on div "Staff ManageBac School Details School Profile Import Users via Spreadsheet SAT …" at bounding box center [646, 206] width 849 height 3031
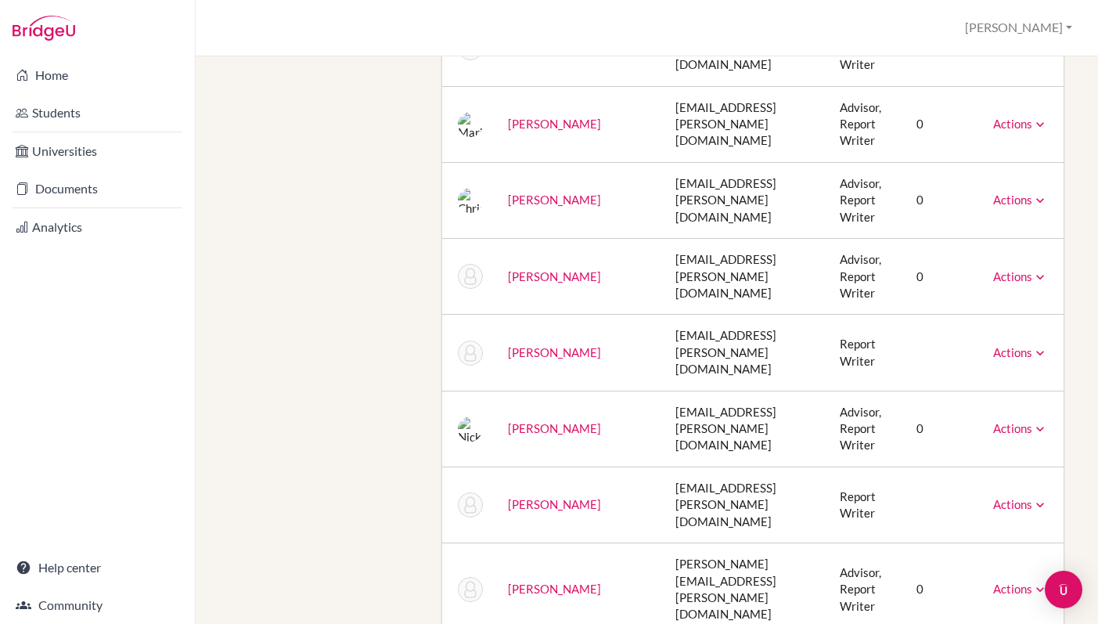
scroll to position [1561, 0]
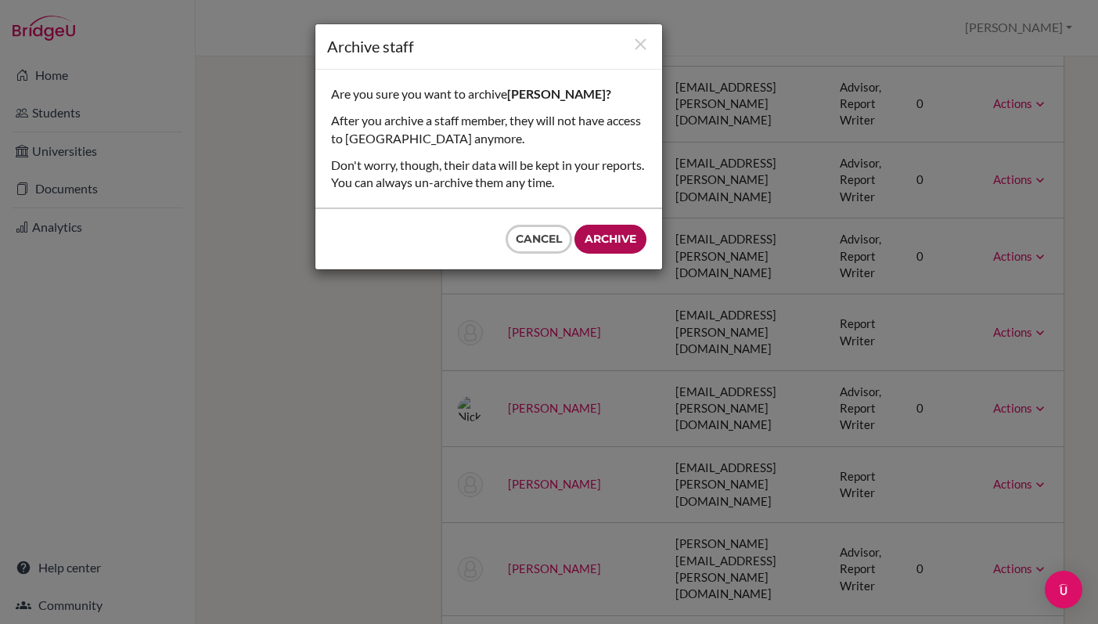
click at [622, 241] on input "Archive" at bounding box center [611, 239] width 72 height 29
type input "Archive"
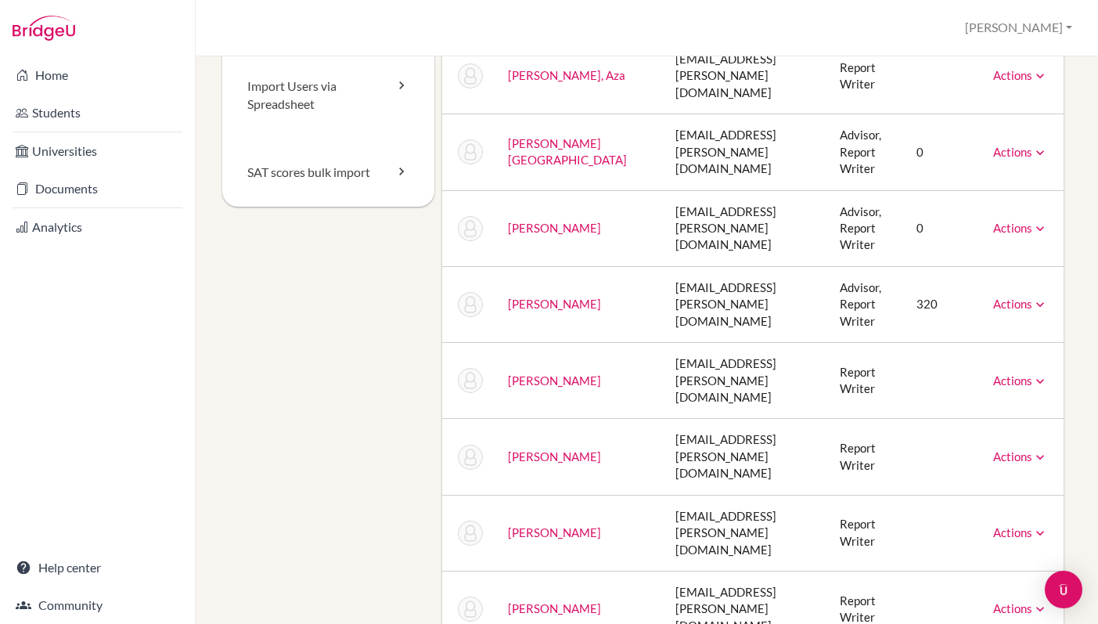
scroll to position [0, 0]
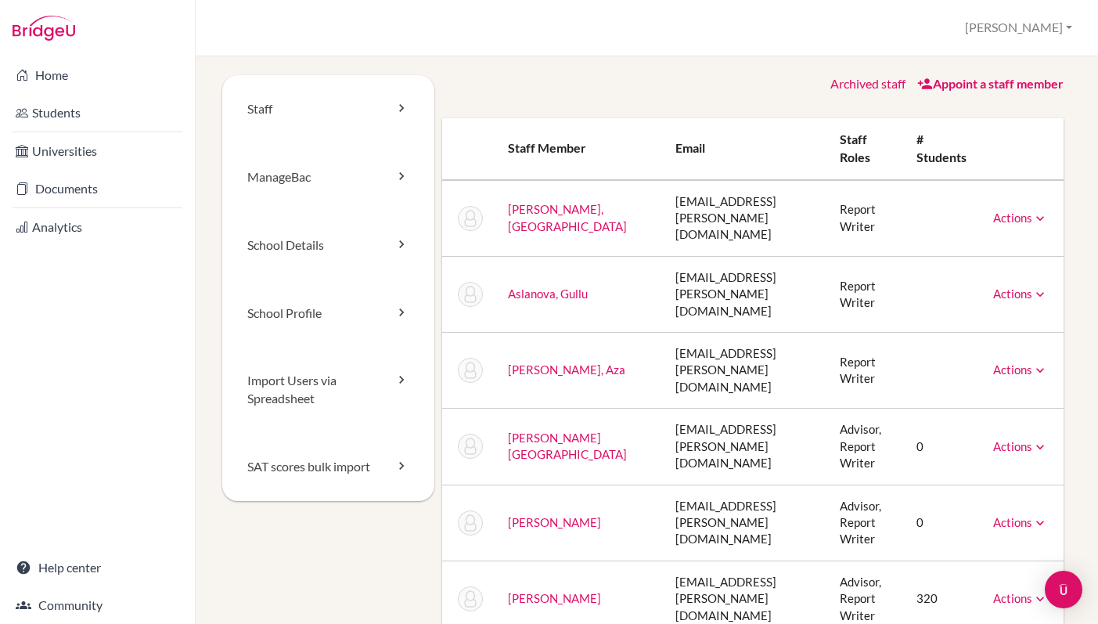
click at [957, 87] on link "Appoint a staff member" at bounding box center [991, 83] width 146 height 15
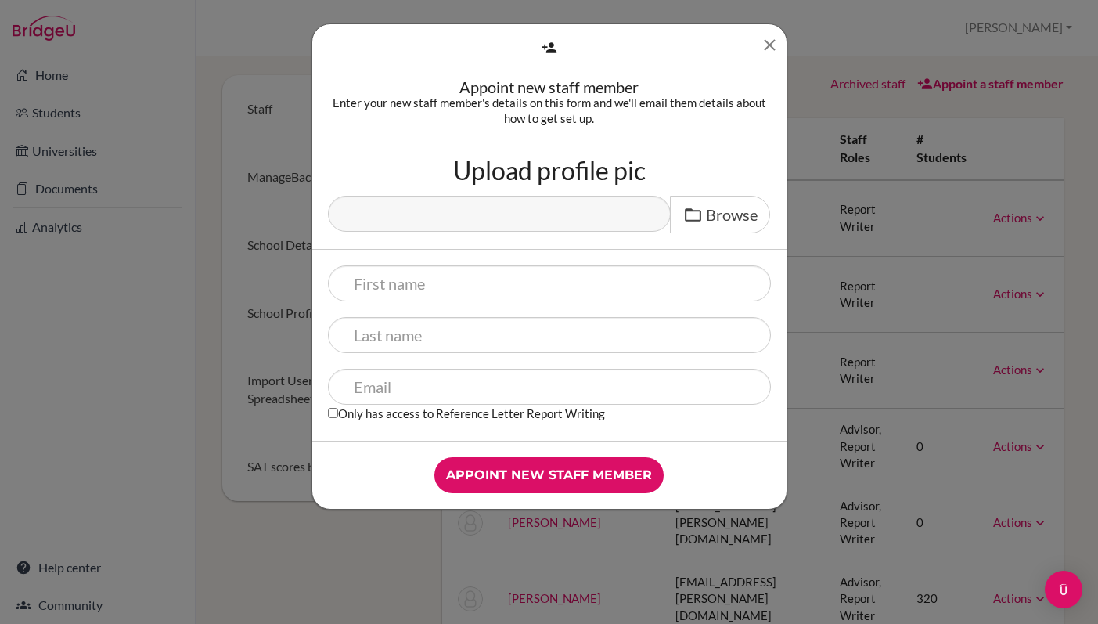
click at [768, 39] on icon "Close" at bounding box center [770, 45] width 20 height 20
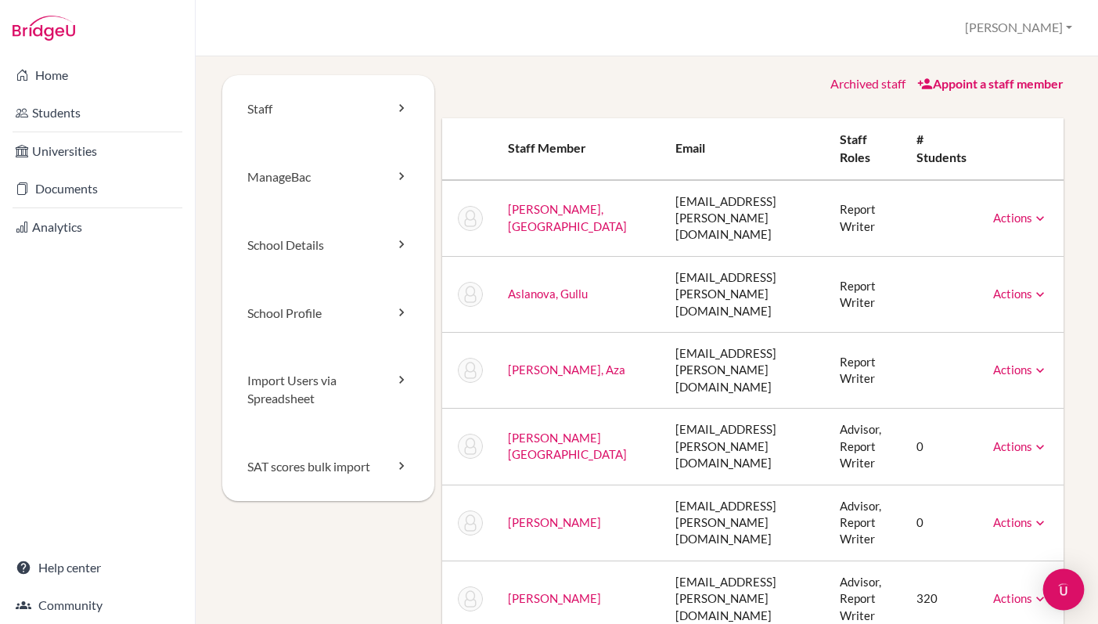
click at [1064, 590] on img "Open Intercom Messenger" at bounding box center [1064, 589] width 20 height 20
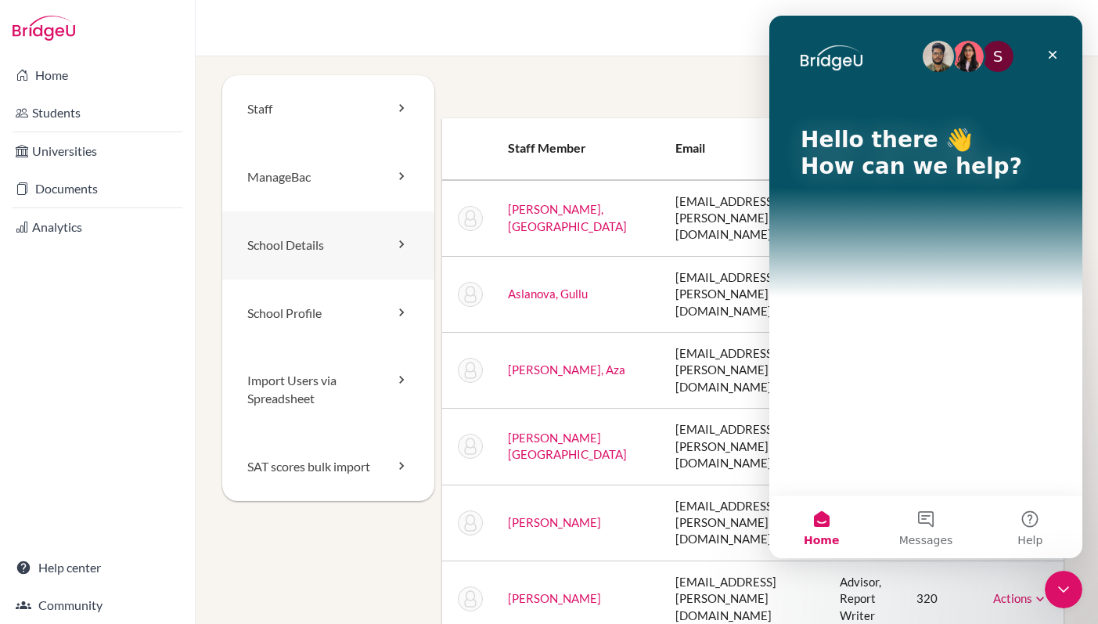
click at [326, 246] on link "School Details" at bounding box center [328, 245] width 212 height 68
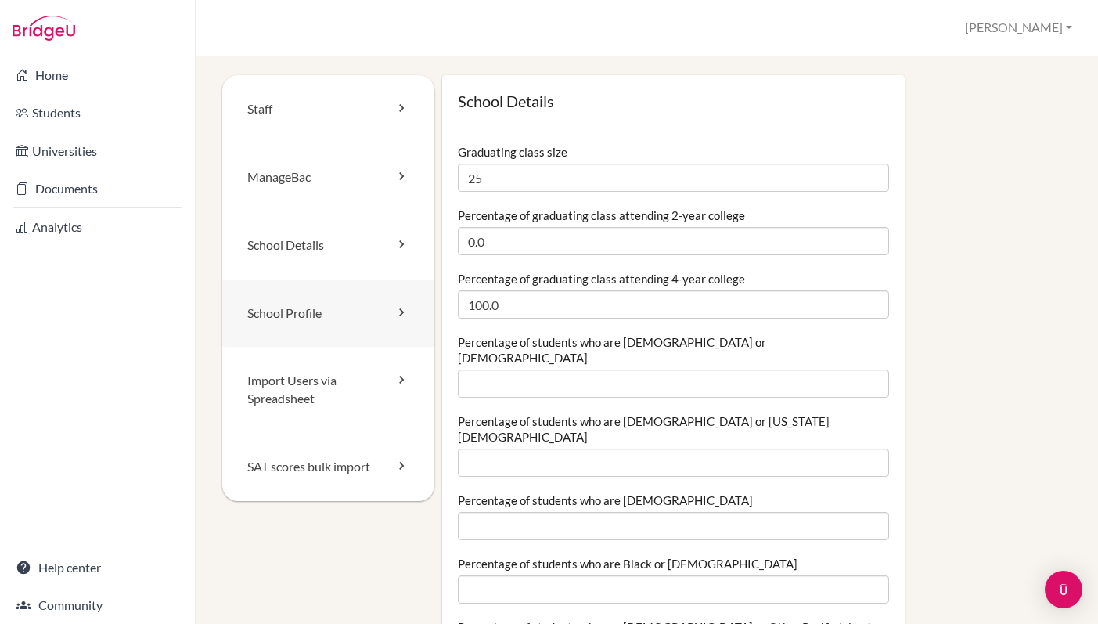
click at [317, 323] on link "School Profile" at bounding box center [328, 313] width 212 height 68
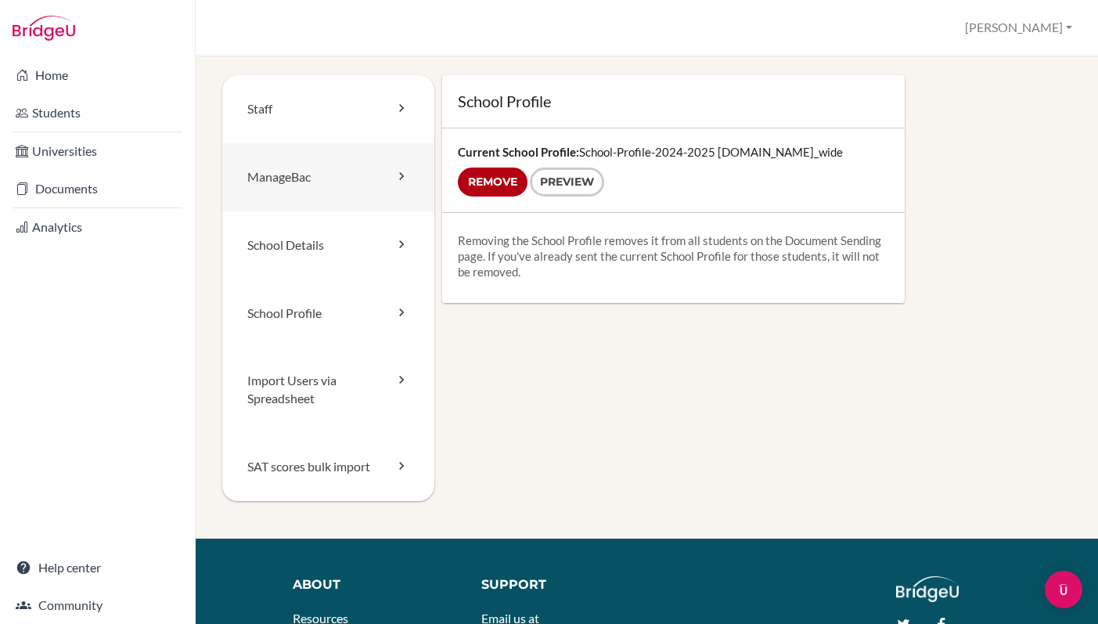
click at [296, 182] on link "ManageBac" at bounding box center [328, 177] width 212 height 68
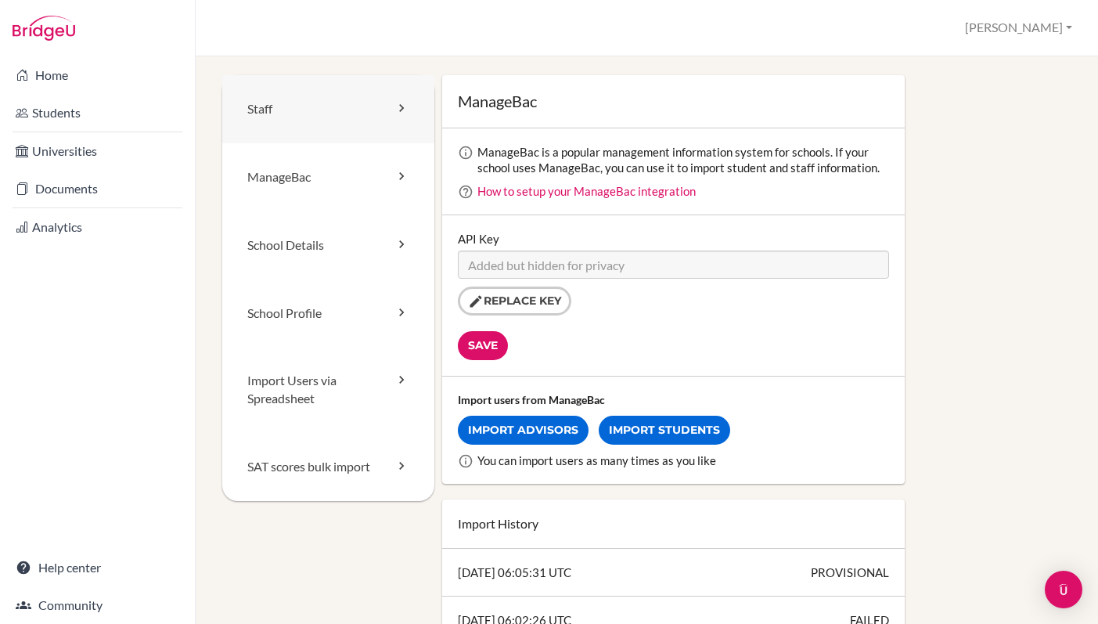
click at [300, 117] on link "Staff" at bounding box center [328, 109] width 212 height 68
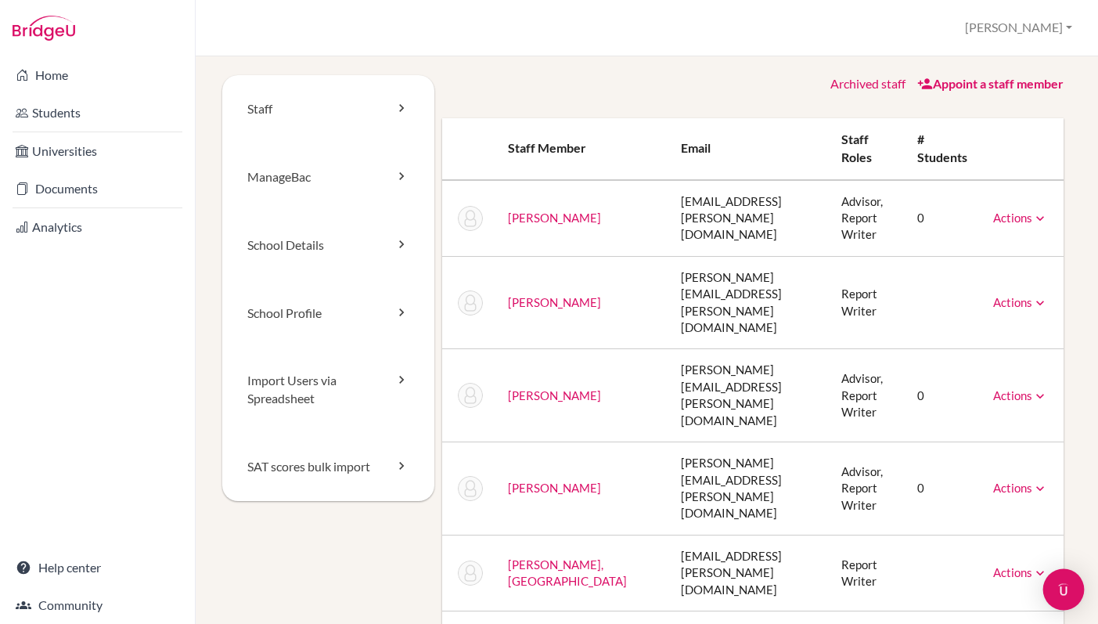
click at [1067, 593] on img "Open Intercom Messenger" at bounding box center [1064, 589] width 20 height 20
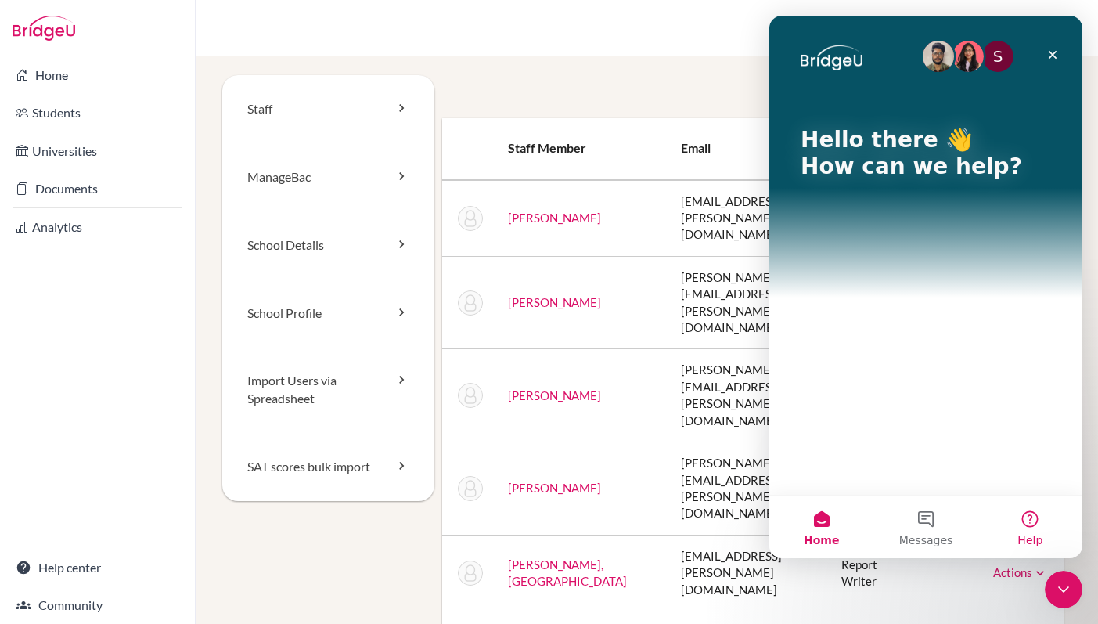
click at [1029, 520] on button "Help" at bounding box center [1031, 527] width 104 height 63
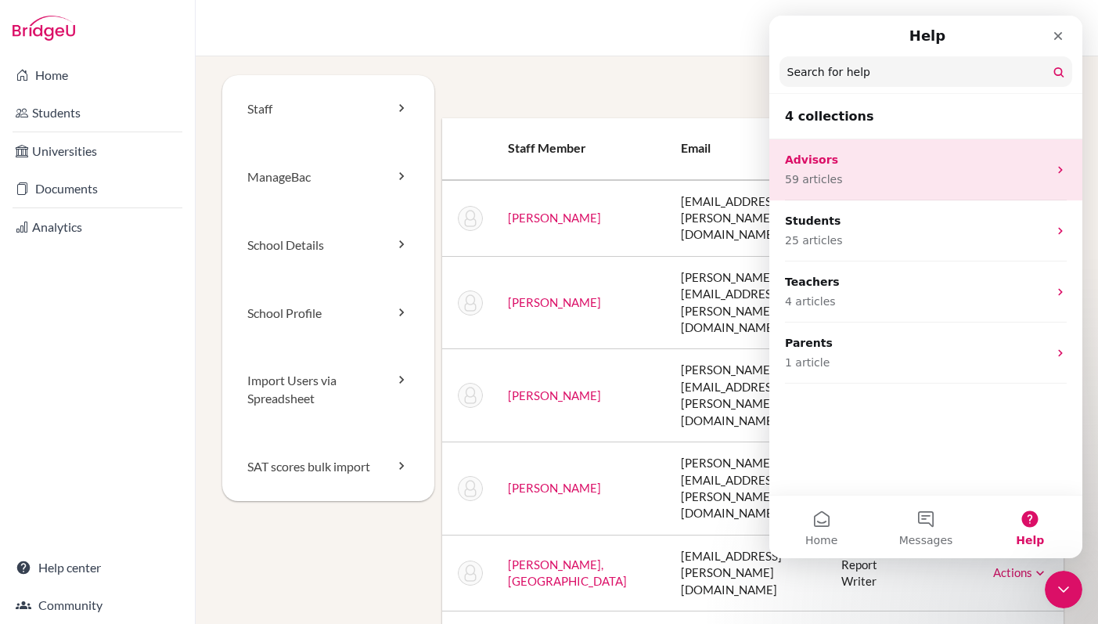
click at [920, 168] on div "Advisors 59 articles" at bounding box center [916, 170] width 263 height 36
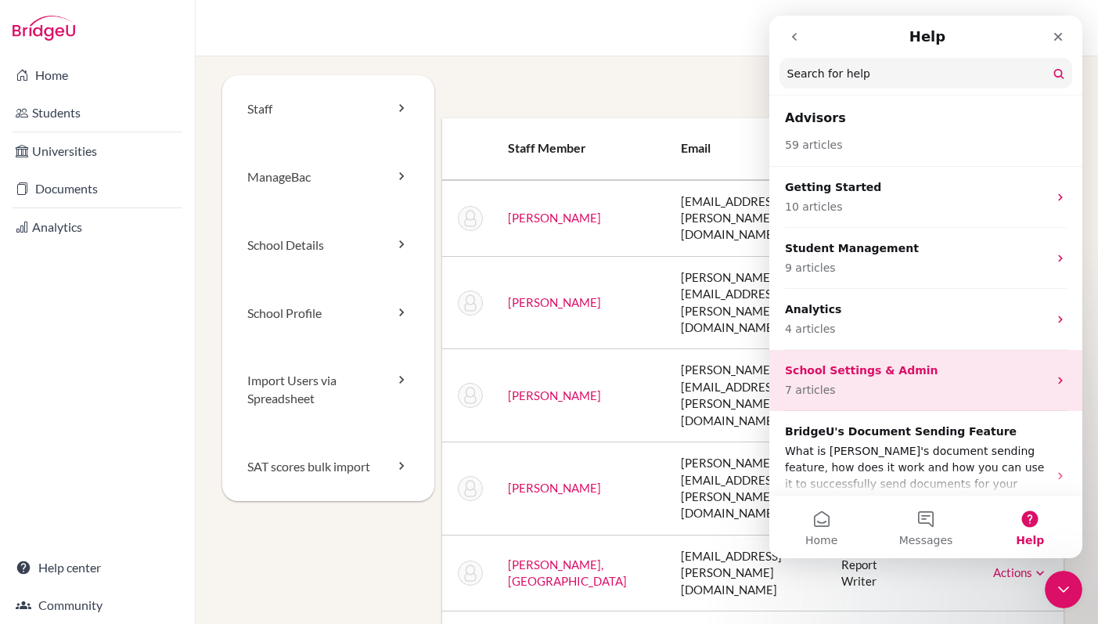
click at [900, 372] on p "School Settings & Admin" at bounding box center [916, 370] width 263 height 16
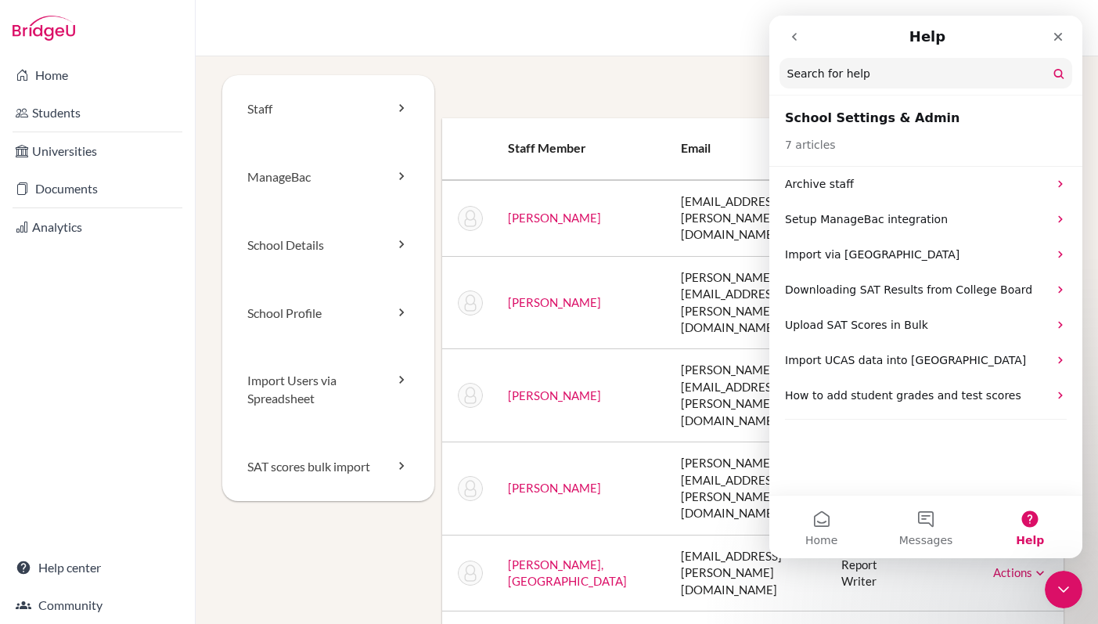
click at [1026, 524] on button "Help" at bounding box center [1031, 527] width 104 height 63
click at [790, 44] on button "go back" at bounding box center [795, 37] width 30 height 30
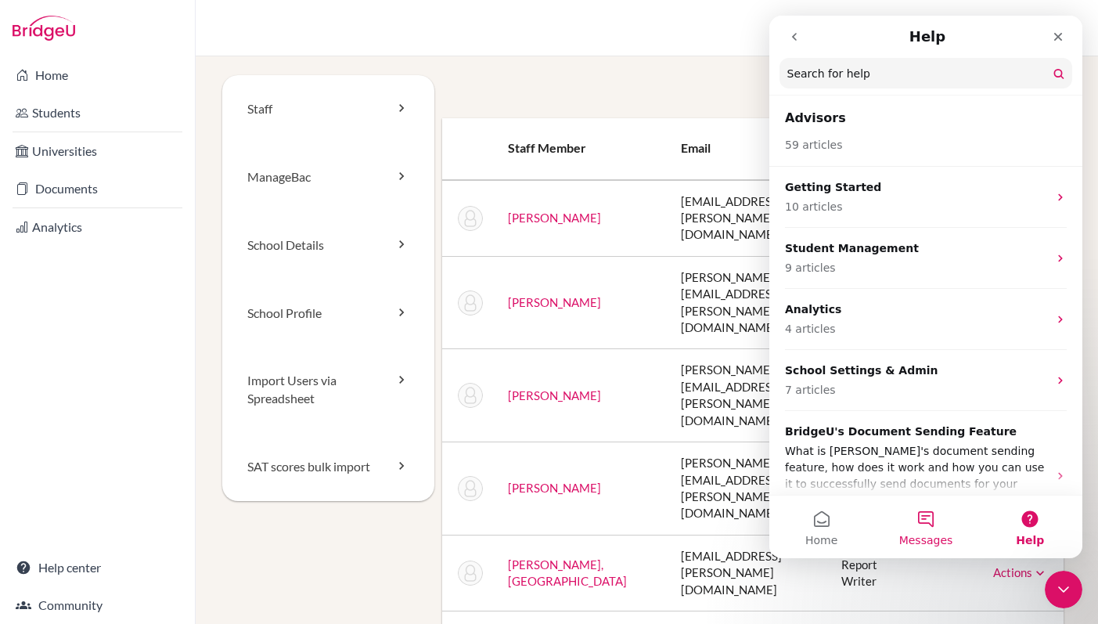
click at [922, 530] on button "Messages" at bounding box center [926, 527] width 104 height 63
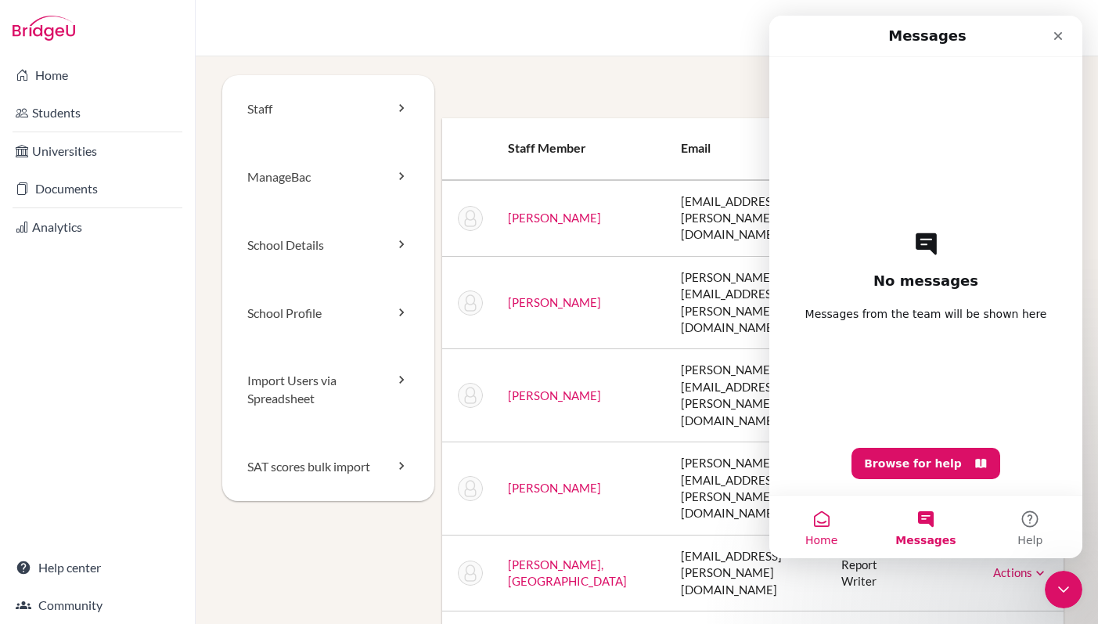
click at [824, 525] on button "Home" at bounding box center [822, 527] width 104 height 63
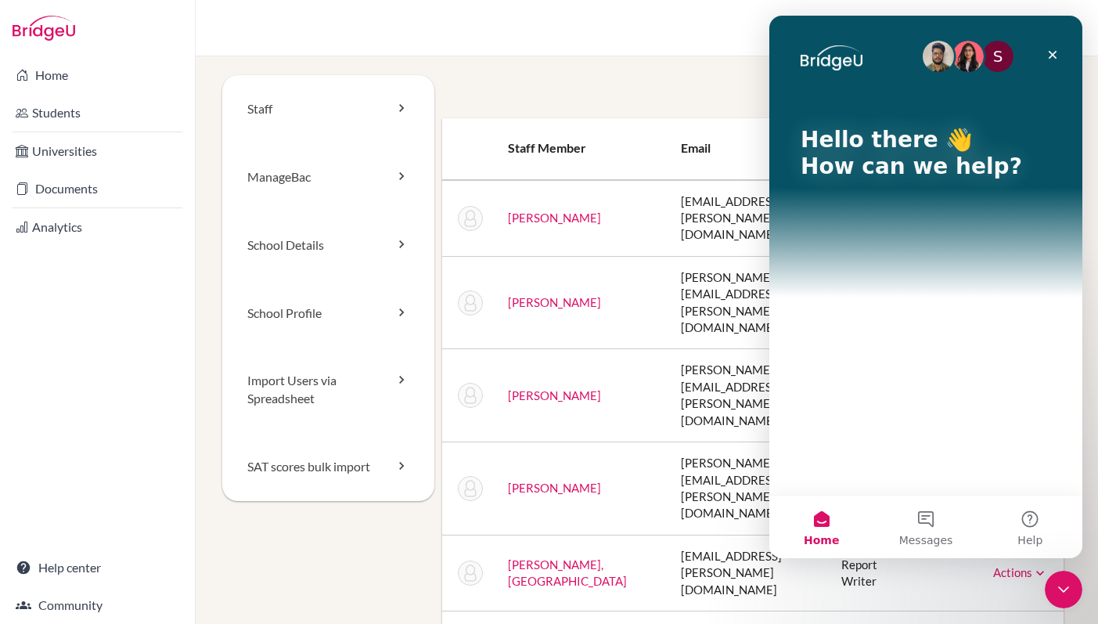
click at [885, 400] on div "S Hello there 👋 How can we help?" at bounding box center [926, 255] width 313 height 479
click at [1048, 60] on icon "Close" at bounding box center [1053, 55] width 13 height 13
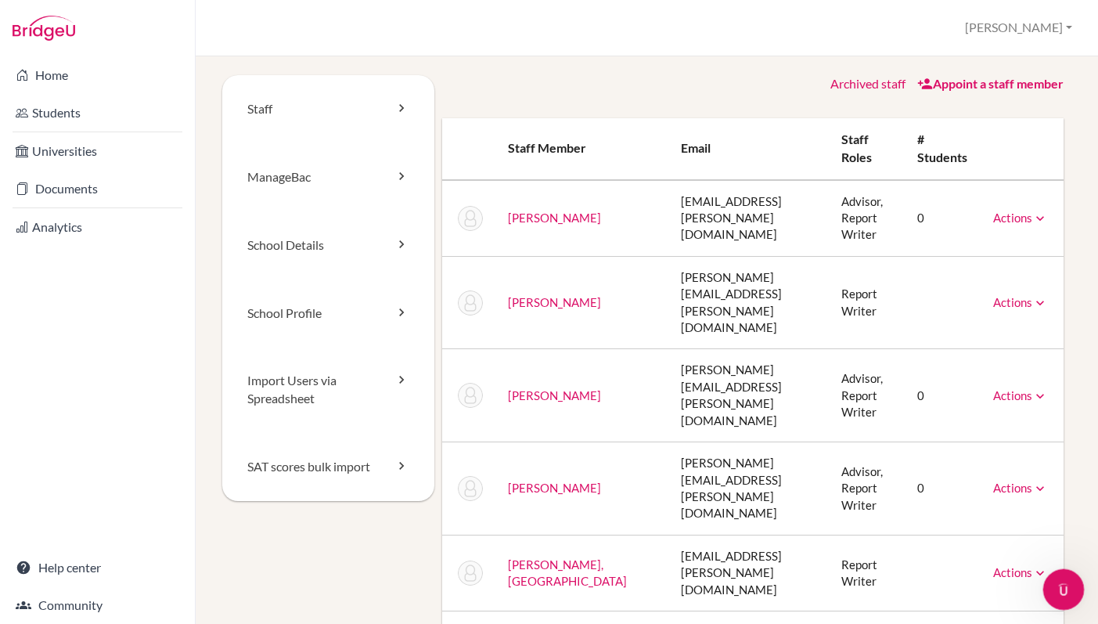
click at [1055, 588] on icon "Open Intercom Messenger" at bounding box center [1062, 588] width 26 height 26
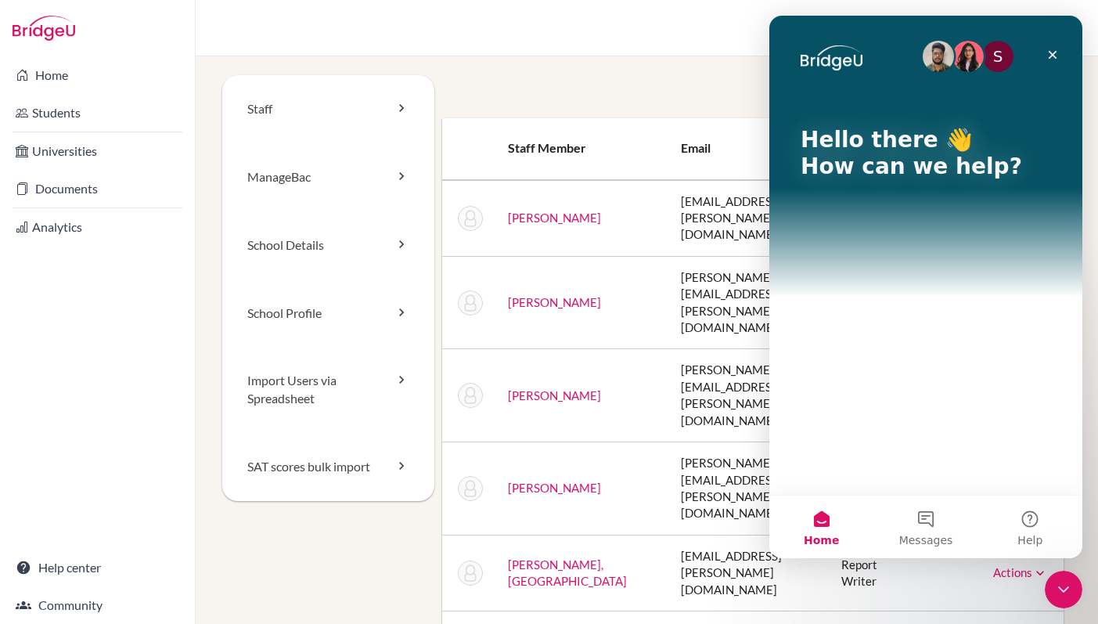
click at [884, 346] on div "S Hello there 👋 How can we help?" at bounding box center [926, 255] width 313 height 479
click at [923, 522] on button "Messages" at bounding box center [926, 527] width 104 height 63
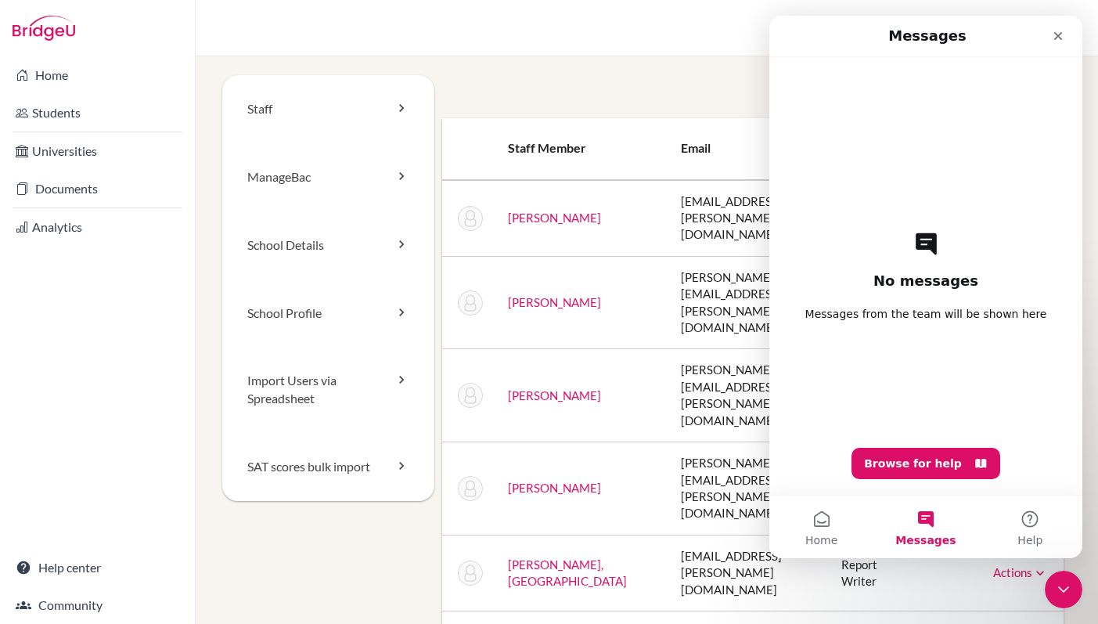
click at [887, 139] on div "No messages Messages from the team will be shown here Browse for help" at bounding box center [926, 276] width 258 height 438
click at [914, 359] on div "No messages Messages from the team will be shown here Browse for help" at bounding box center [926, 276] width 258 height 438
click at [912, 395] on div "No messages Messages from the team will be shown here Browse for help" at bounding box center [926, 276] width 258 height 438
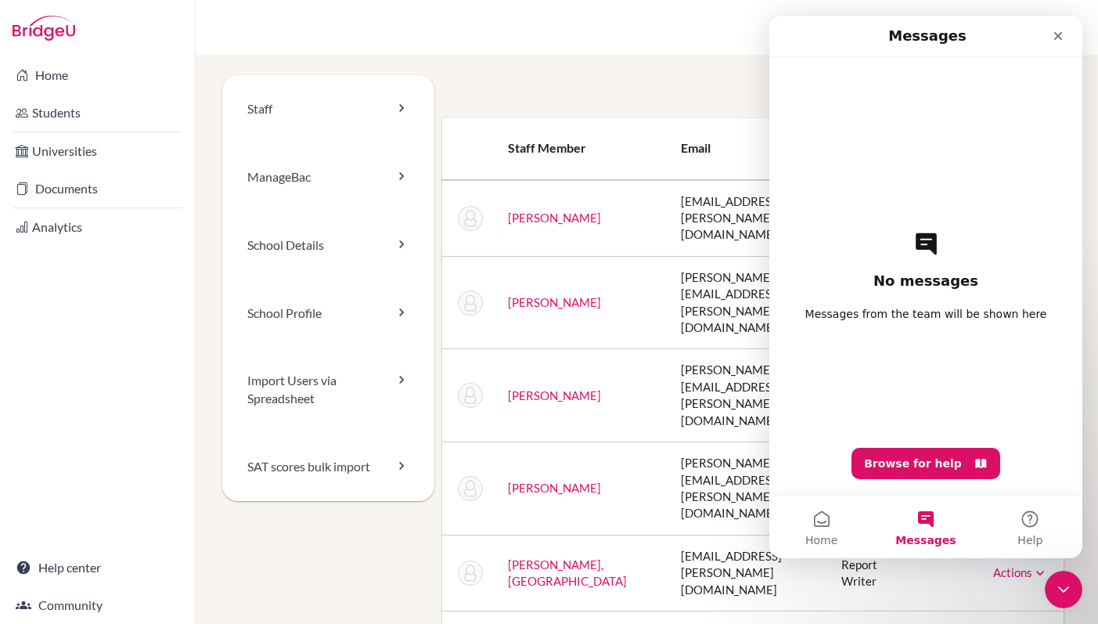
click at [921, 423] on div "No messages Messages from the team will be shown here Browse for help" at bounding box center [926, 276] width 258 height 438
click at [826, 524] on button "Home" at bounding box center [822, 527] width 104 height 63
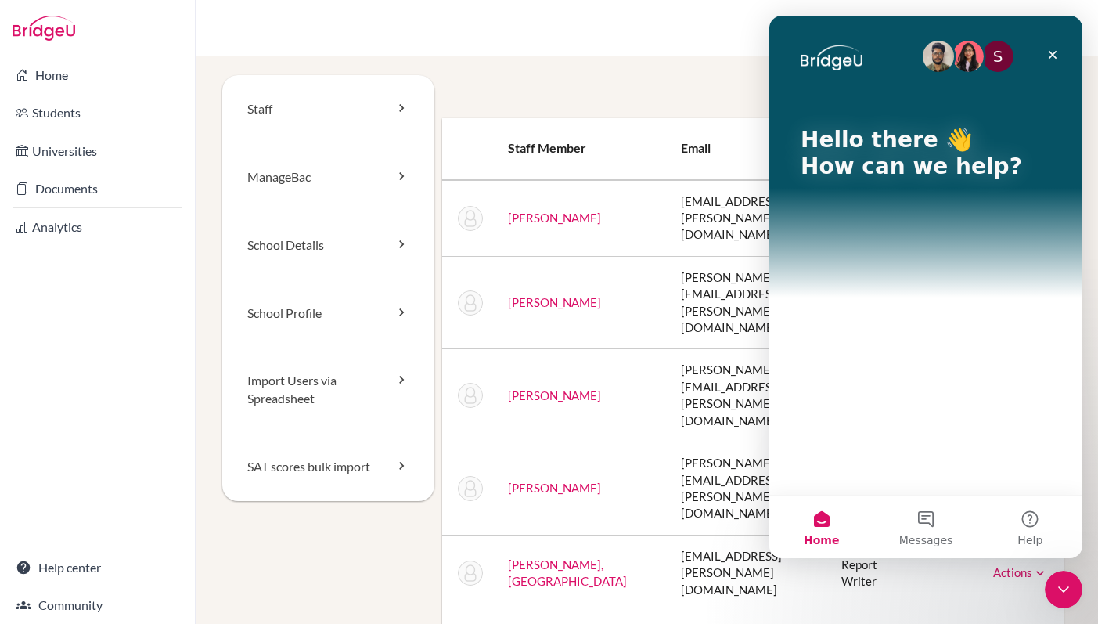
click at [881, 442] on div "S Hello there 👋 How can we help?" at bounding box center [926, 255] width 313 height 479
click at [972, 60] on img "Intercom messenger" at bounding box center [968, 56] width 31 height 31
click at [993, 54] on div "S" at bounding box center [998, 56] width 31 height 31
click at [1050, 55] on icon "Close" at bounding box center [1053, 55] width 13 height 13
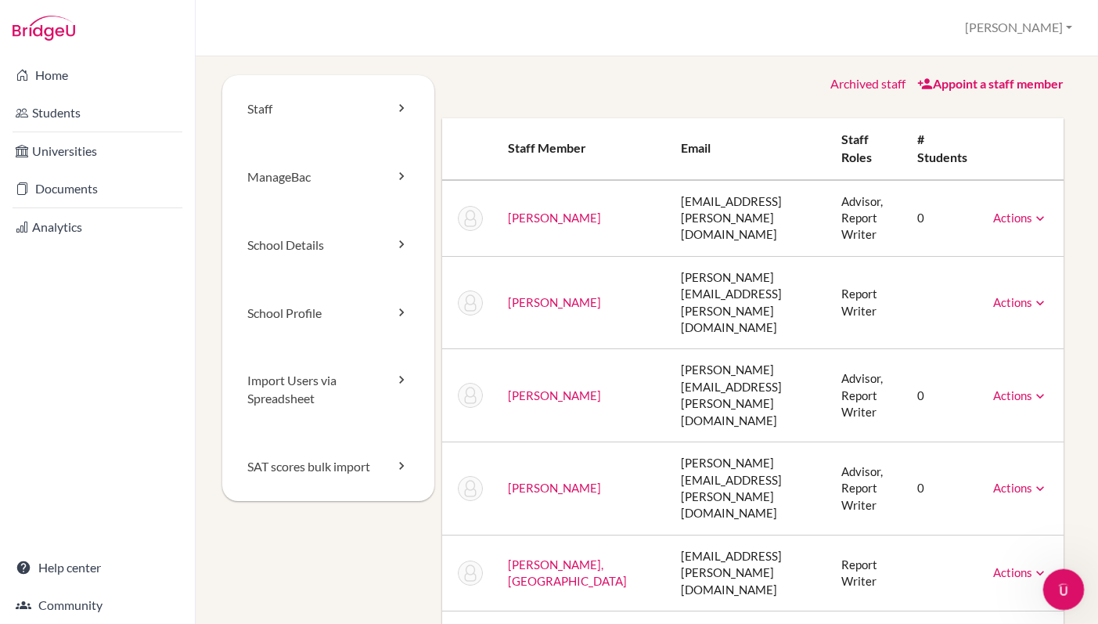
click at [1064, 579] on icon "Open Intercom Messenger" at bounding box center [1062, 588] width 26 height 26
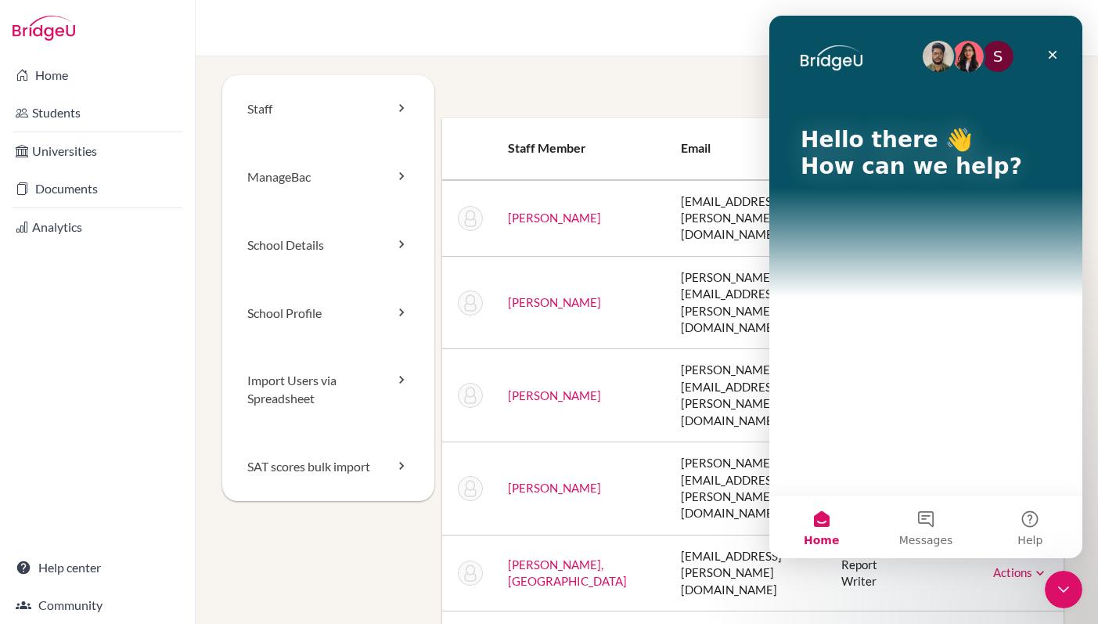
click at [911, 166] on p "How can we help?" at bounding box center [926, 166] width 251 height 27
click at [911, 165] on p "How can we help?" at bounding box center [926, 166] width 251 height 27
click at [882, 151] on p "Hello there 👋" at bounding box center [926, 140] width 251 height 27
click at [921, 146] on p "Hello there 👋" at bounding box center [926, 140] width 251 height 27
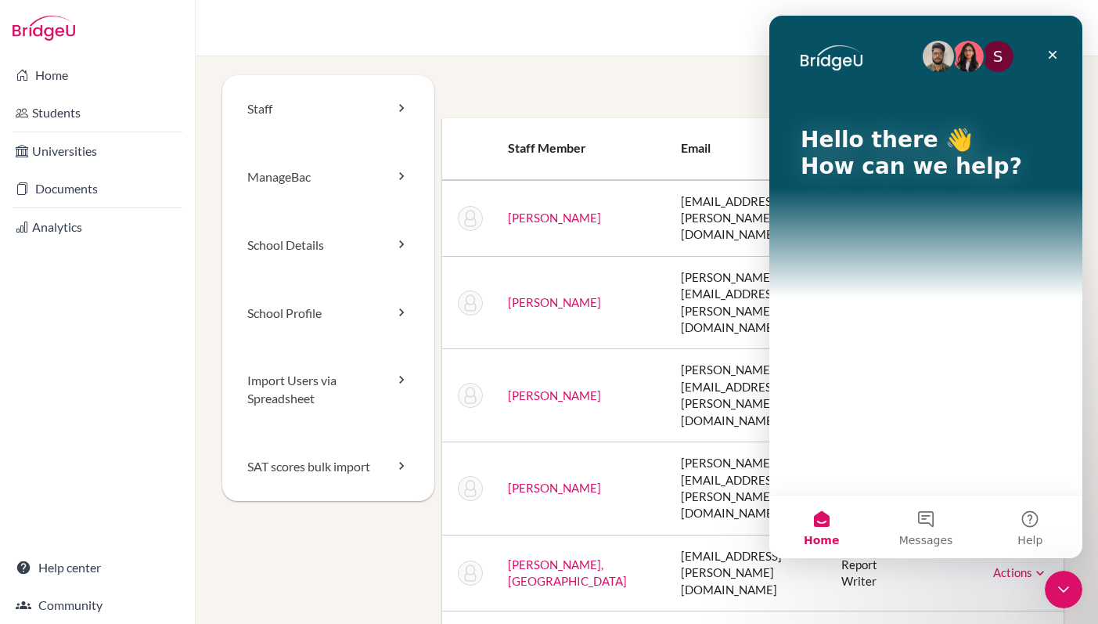
click at [853, 316] on div "S Hello there 👋 How can we help?" at bounding box center [926, 255] width 313 height 479
click at [853, 318] on div "S Hello there 👋 How can we help?" at bounding box center [926, 255] width 313 height 479
drag, startPoint x: 853, startPoint y: 321, endPoint x: 853, endPoint y: 365, distance: 43.8
click at [853, 332] on div "S Hello there 👋 How can we help?" at bounding box center [926, 255] width 313 height 479
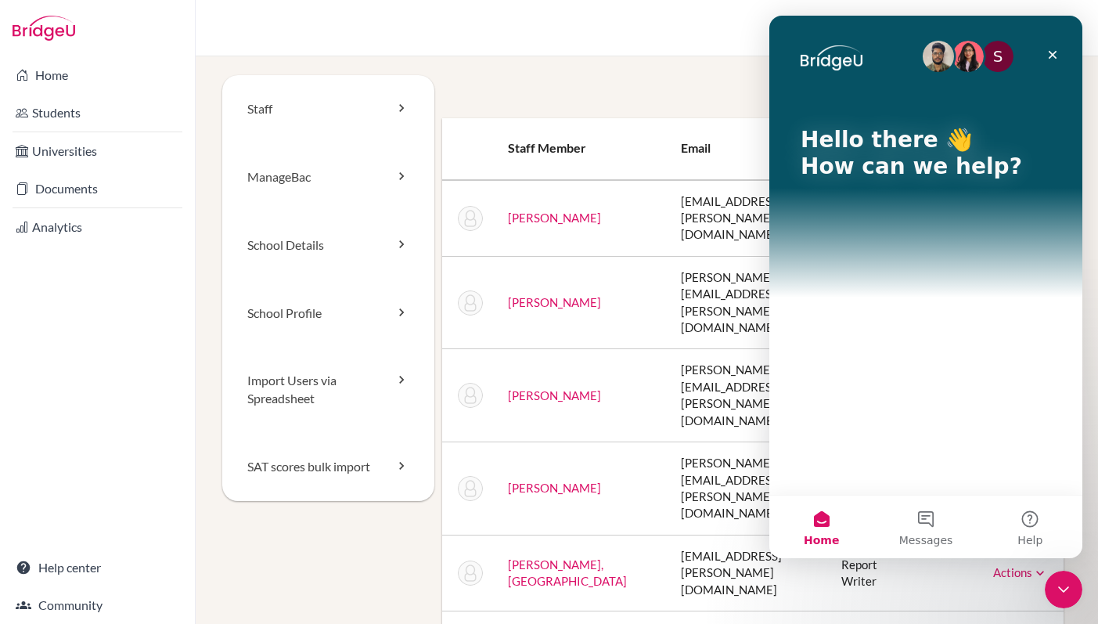
click at [853, 365] on div "S Hello there 👋 How can we help?" at bounding box center [926, 255] width 313 height 479
click at [853, 371] on div "S Hello there 👋 How can we help?" at bounding box center [926, 255] width 313 height 479
click at [1053, 50] on icon "Close" at bounding box center [1053, 55] width 13 height 13
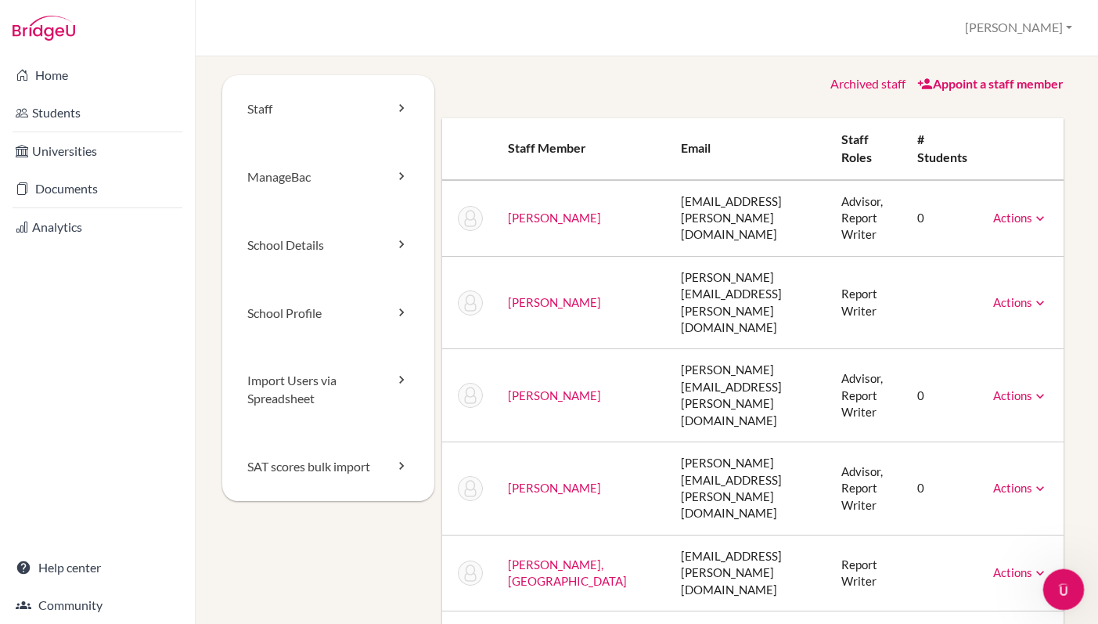
click at [1067, 582] on icon "Open Intercom Messenger" at bounding box center [1062, 588] width 26 height 26
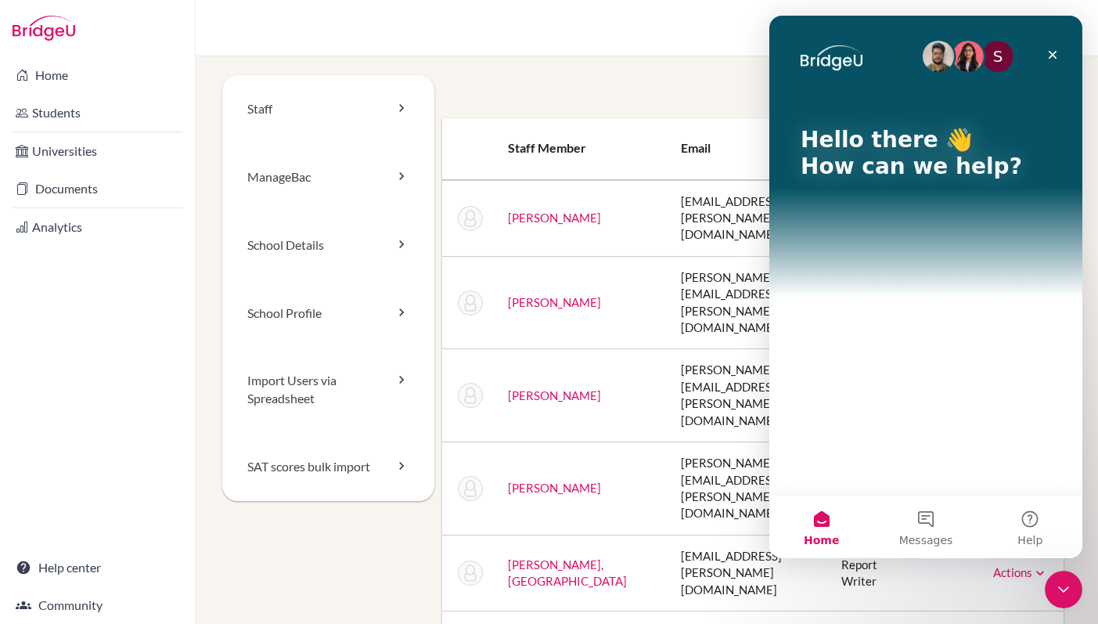
click at [821, 525] on button "Home" at bounding box center [822, 527] width 104 height 63
click at [1034, 519] on button "Help" at bounding box center [1031, 527] width 104 height 63
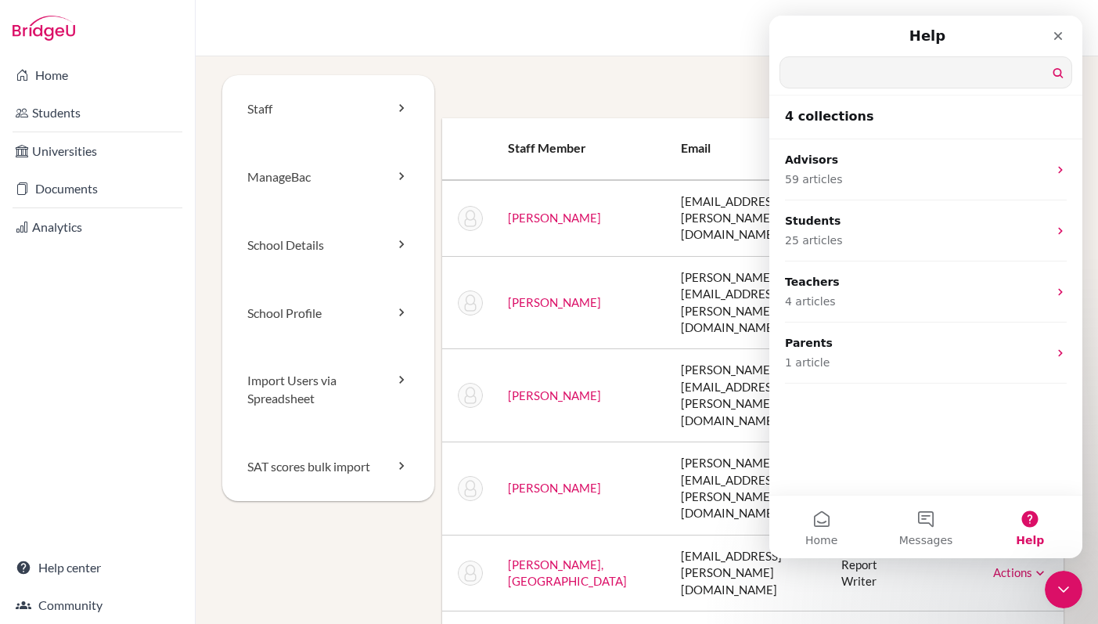
click at [824, 73] on input "Search for help" at bounding box center [926, 72] width 291 height 31
type input "Hi how can I"
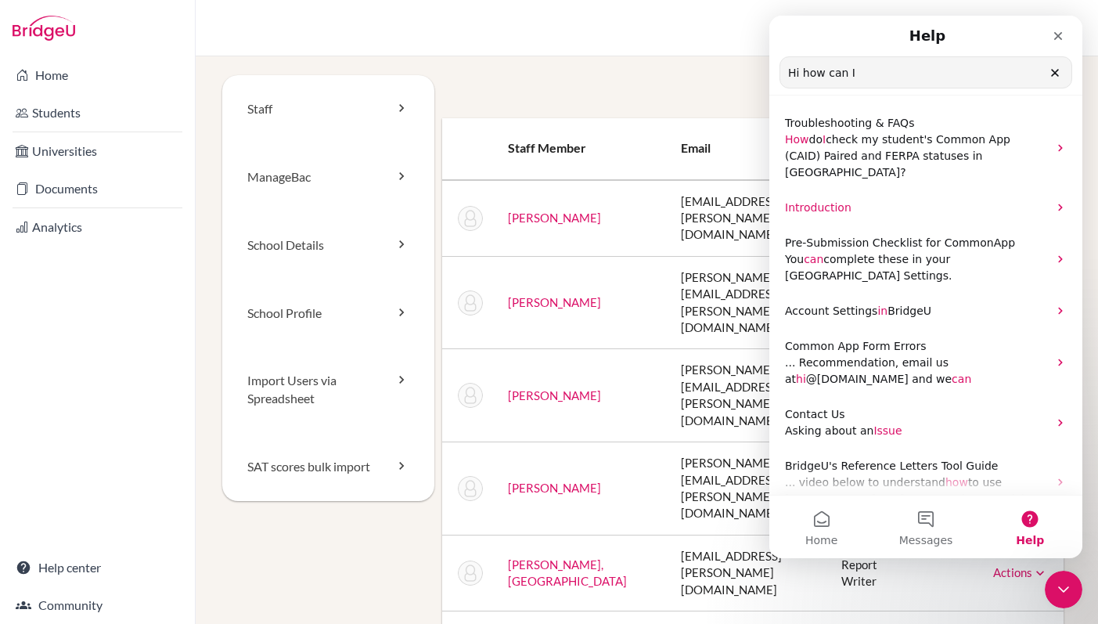
drag, startPoint x: 849, startPoint y: 79, endPoint x: 783, endPoint y: 63, distance: 67.6
click at [777, 69] on nav "Help Hi how can I Search for help" at bounding box center [926, 56] width 313 height 80
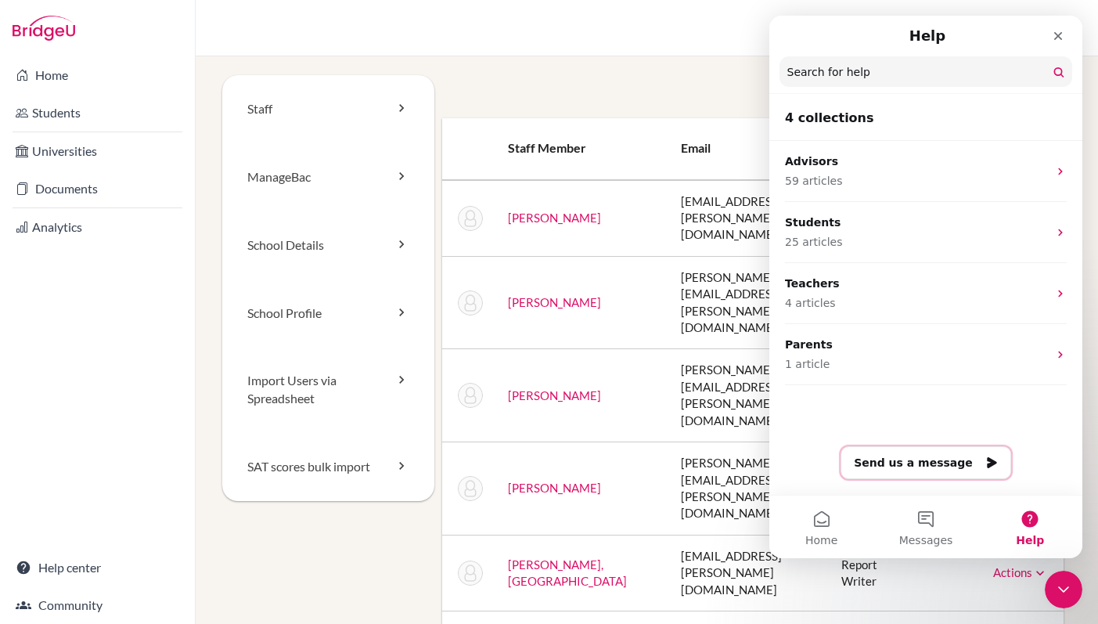
click at [915, 469] on button "Send us a message" at bounding box center [926, 462] width 171 height 33
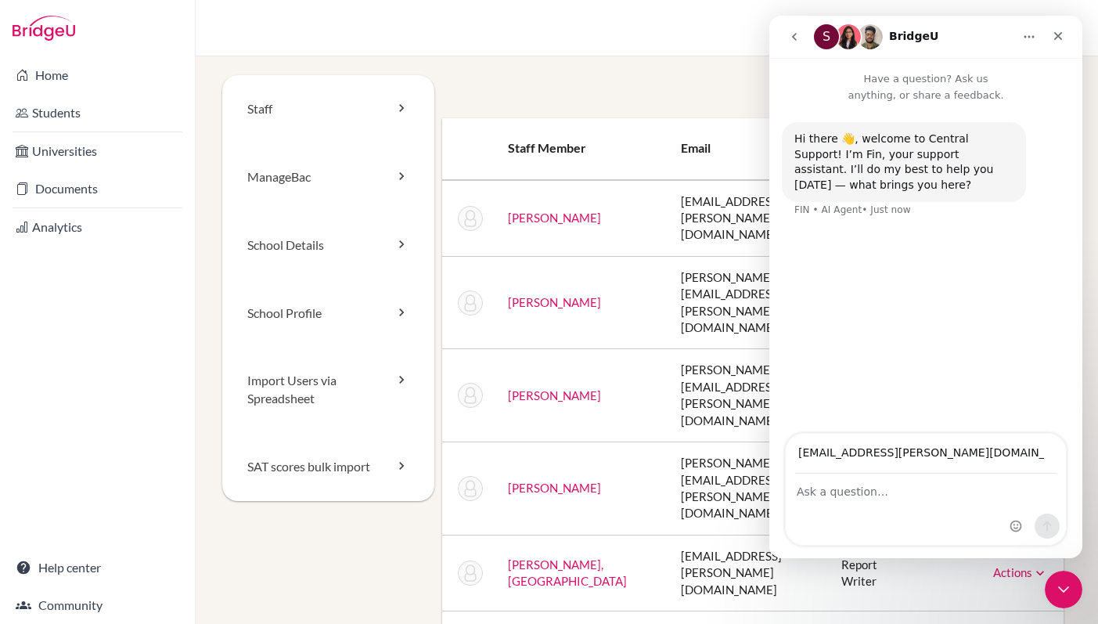
type input "Counselor@tisa.az"
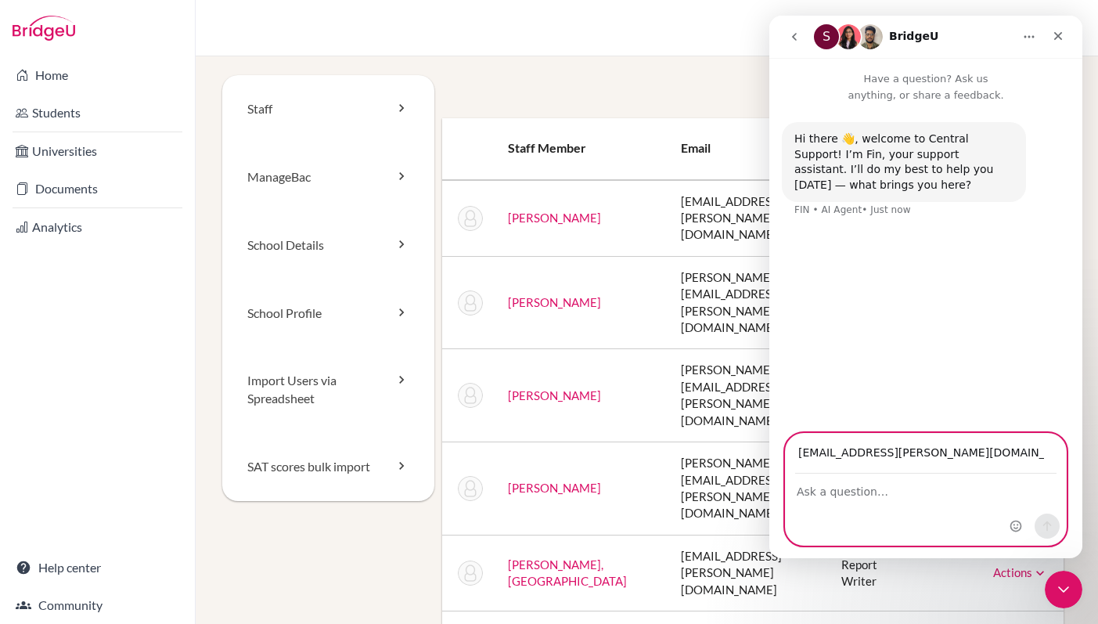
click at [811, 498] on textarea "Ask a question…" at bounding box center [926, 487] width 280 height 27
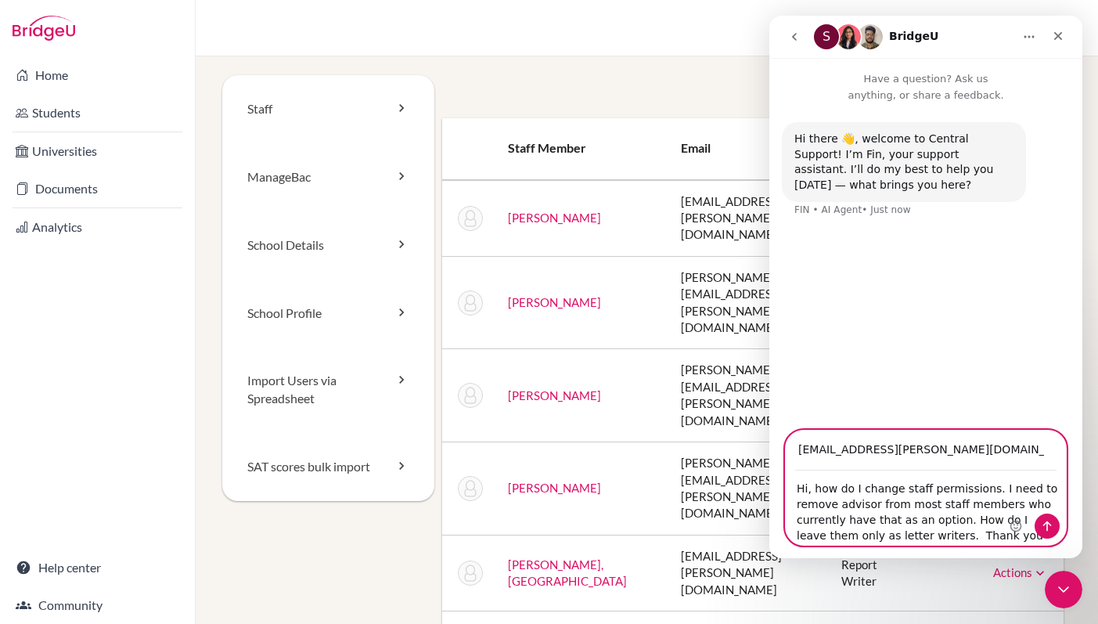
type textarea "Hi, how do I change staff permissions. I need to remove advisor from most staff…"
click at [1050, 530] on icon "Send a message…" at bounding box center [1047, 526] width 13 height 13
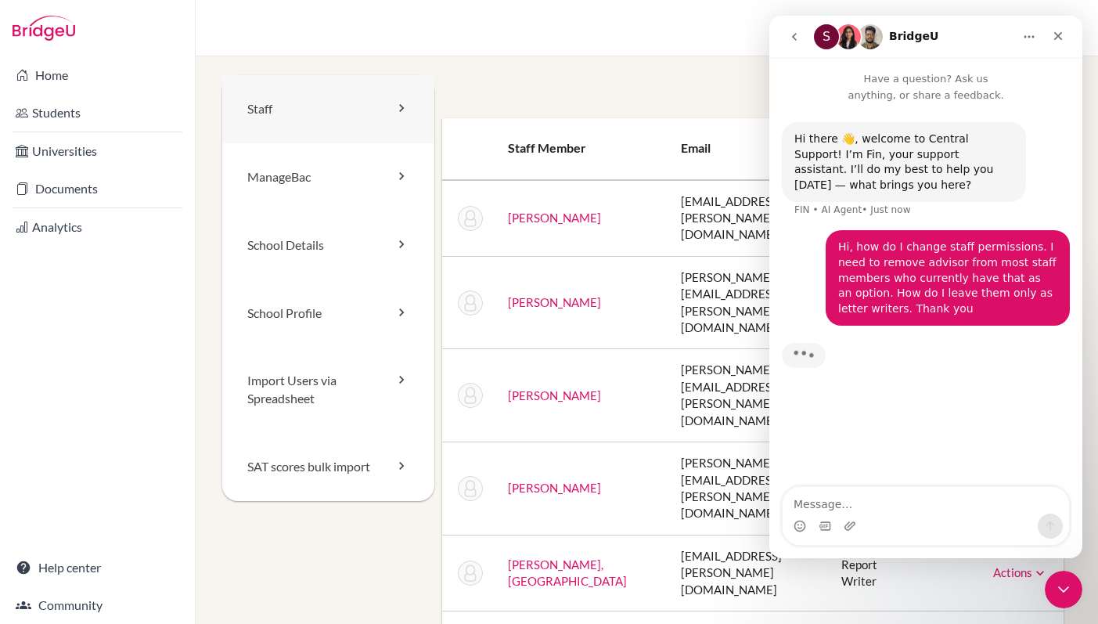
click at [369, 116] on link "Staff" at bounding box center [328, 109] width 212 height 68
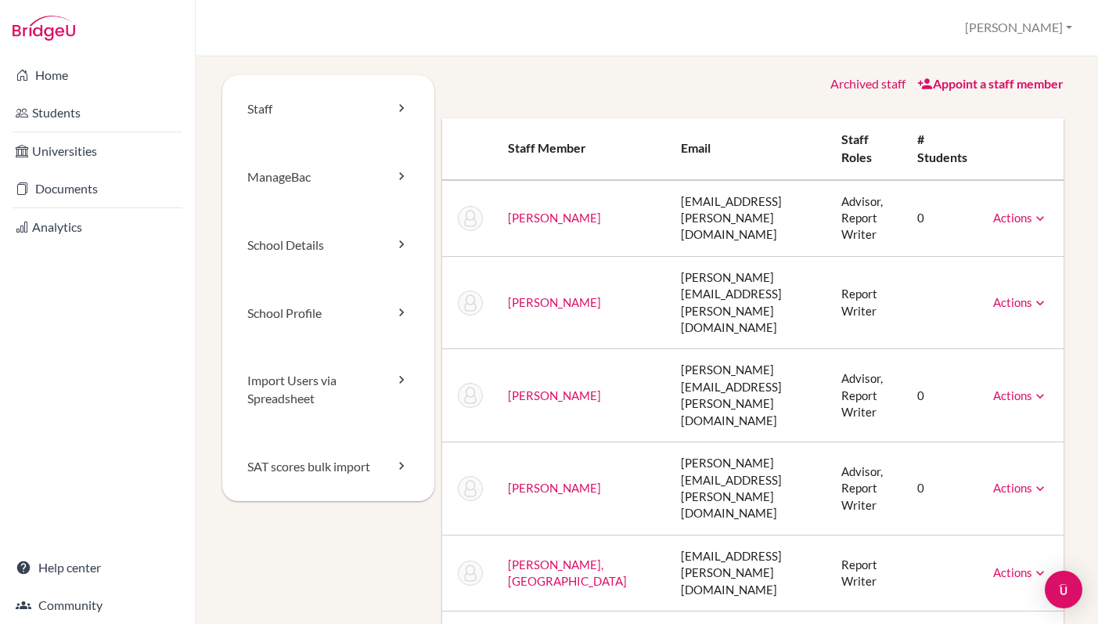
click at [1038, 218] on icon at bounding box center [1041, 219] width 16 height 16
click at [865, 81] on link "Archived staff" at bounding box center [868, 83] width 75 height 15
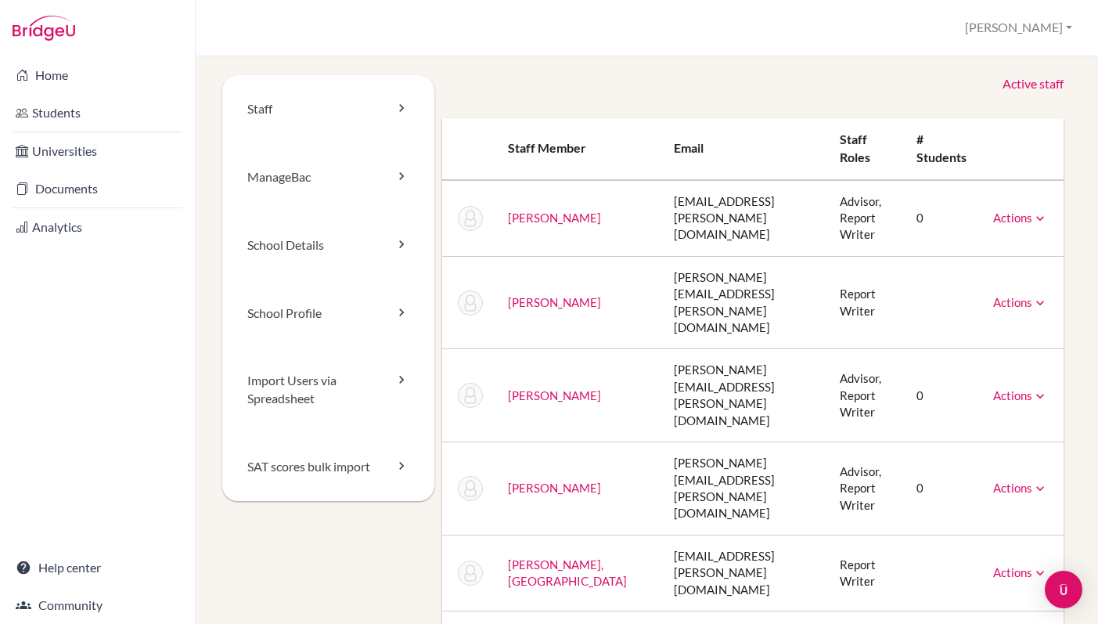
click at [1030, 83] on link "Active staff" at bounding box center [1033, 84] width 61 height 18
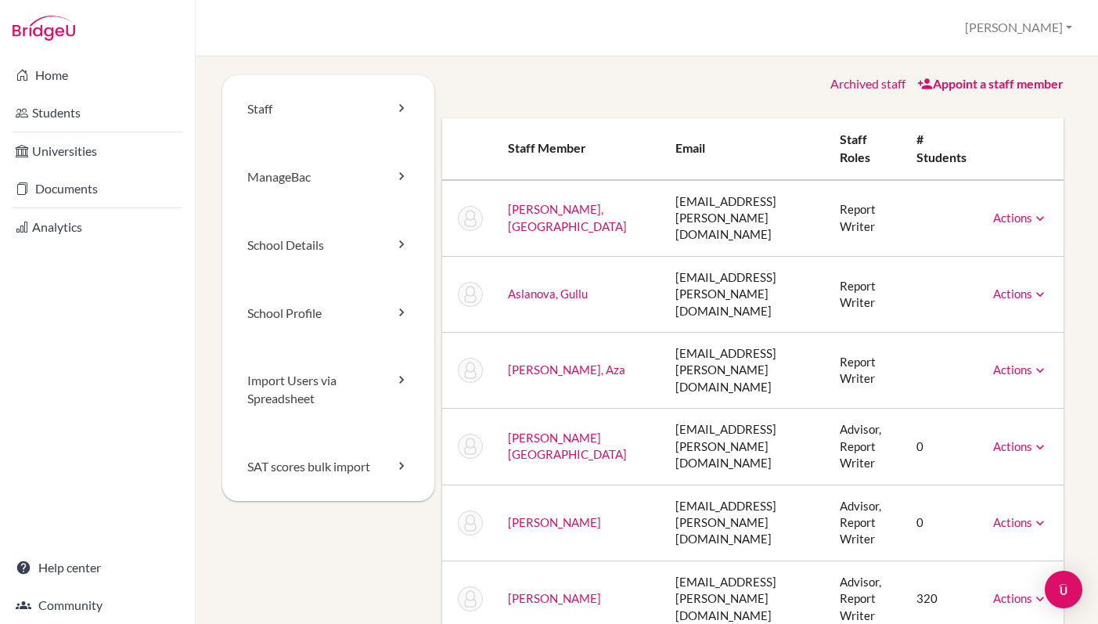
click at [828, 409] on td "Advisor, Report Writer" at bounding box center [866, 447] width 77 height 76
click at [912, 409] on td "0" at bounding box center [942, 447] width 77 height 76
click at [1026, 439] on link "Actions" at bounding box center [1021, 446] width 55 height 14
click at [551, 431] on link "[PERSON_NAME][GEOGRAPHIC_DATA]" at bounding box center [567, 446] width 119 height 31
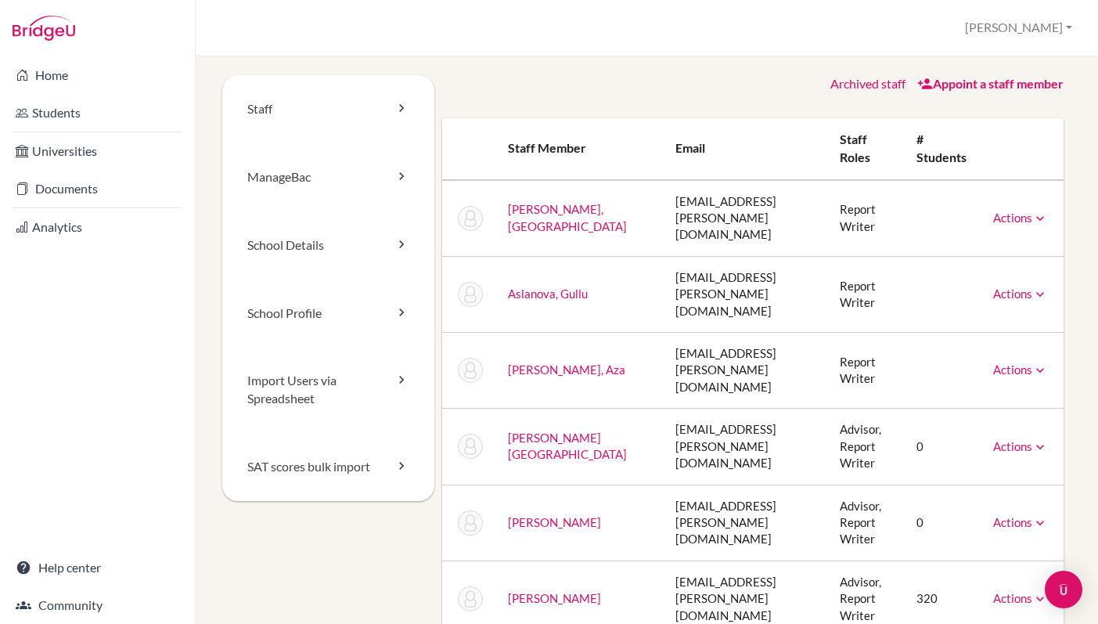
click at [549, 431] on link "[PERSON_NAME][GEOGRAPHIC_DATA]" at bounding box center [567, 446] width 119 height 31
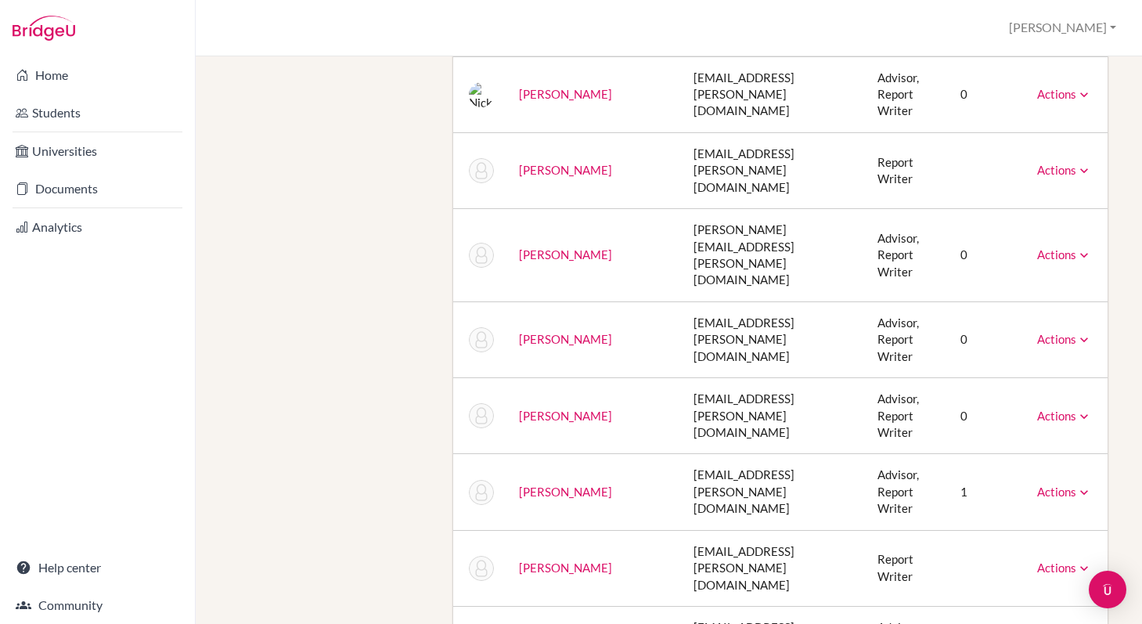
scroll to position [1881, 0]
